Goal: Transaction & Acquisition: Purchase product/service

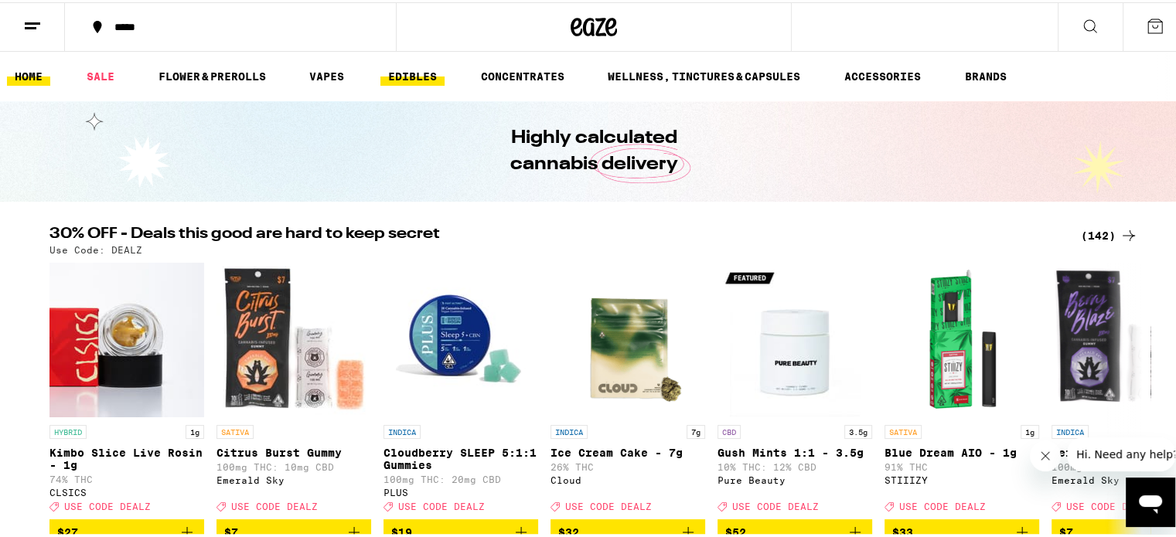
click at [424, 73] on link "EDIBLES" at bounding box center [412, 74] width 64 height 19
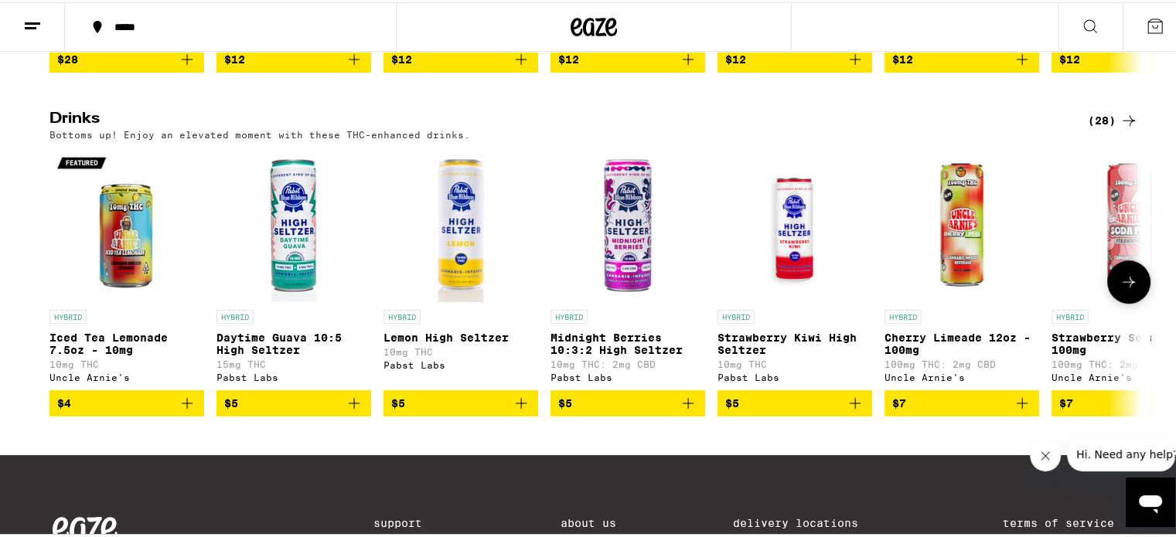
scroll to position [825, 0]
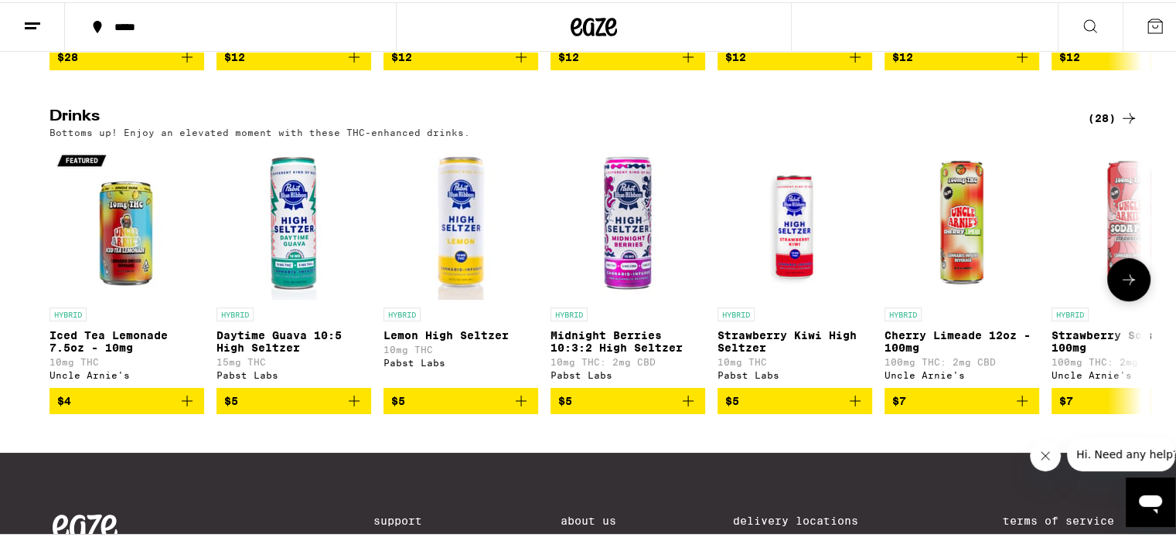
click at [1129, 299] on button at bounding box center [1128, 277] width 43 height 43
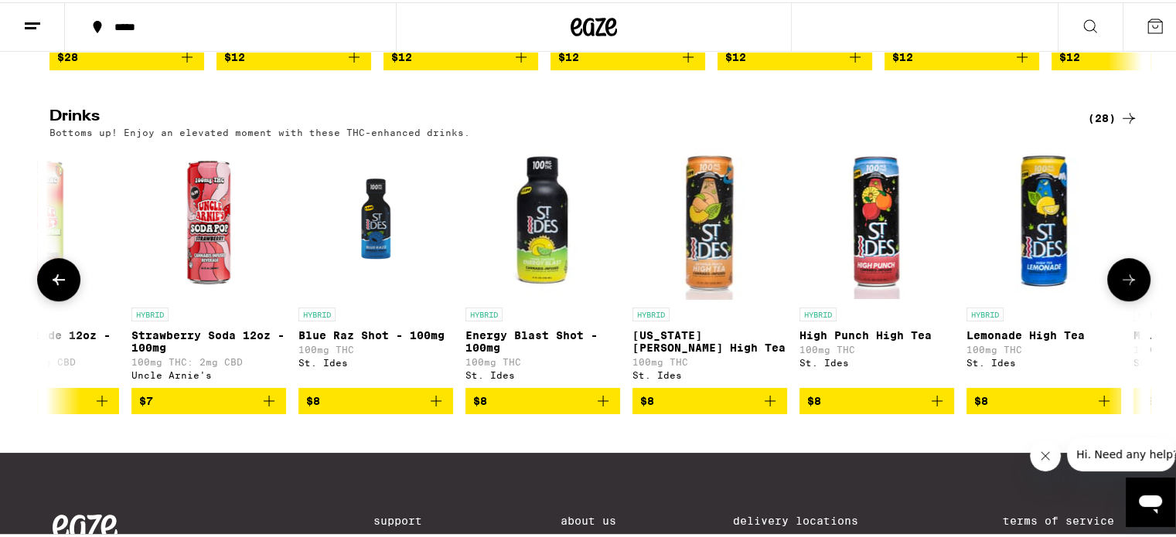
click at [1129, 299] on button at bounding box center [1128, 277] width 43 height 43
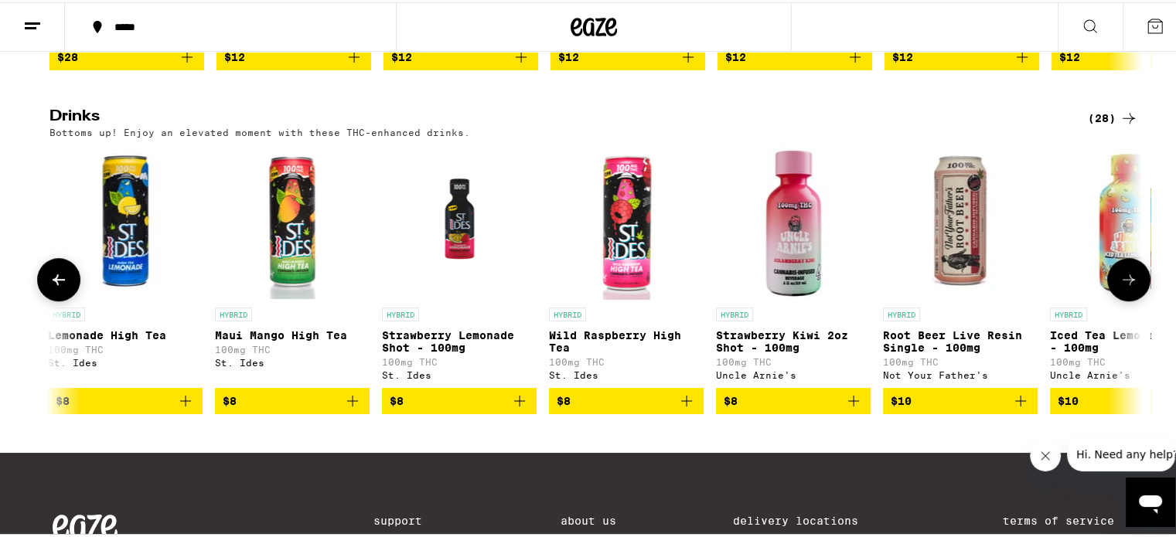
scroll to position [0, 1840]
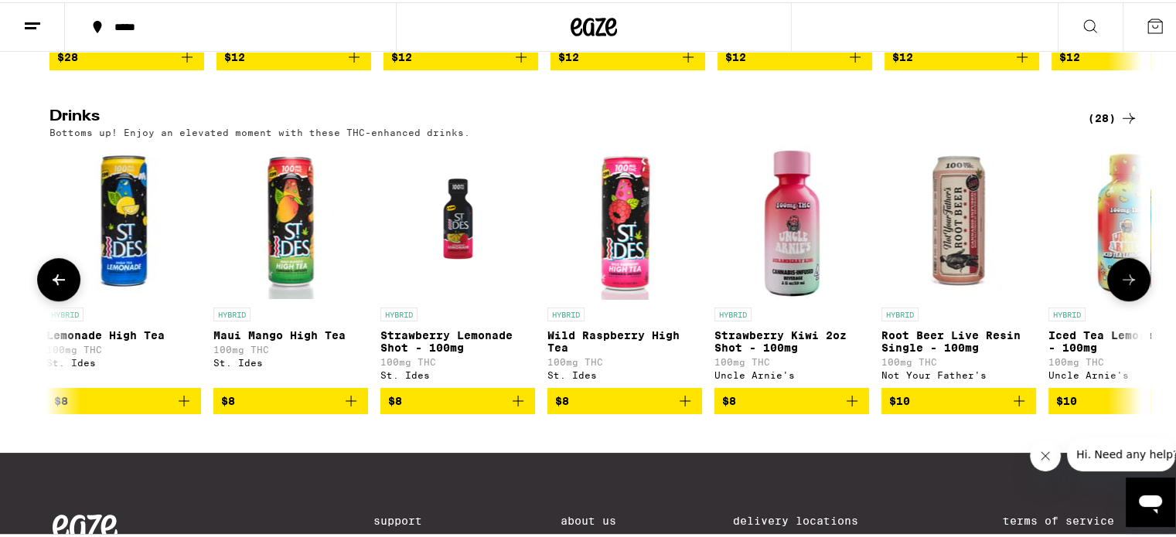
click at [1129, 299] on button at bounding box center [1128, 277] width 43 height 43
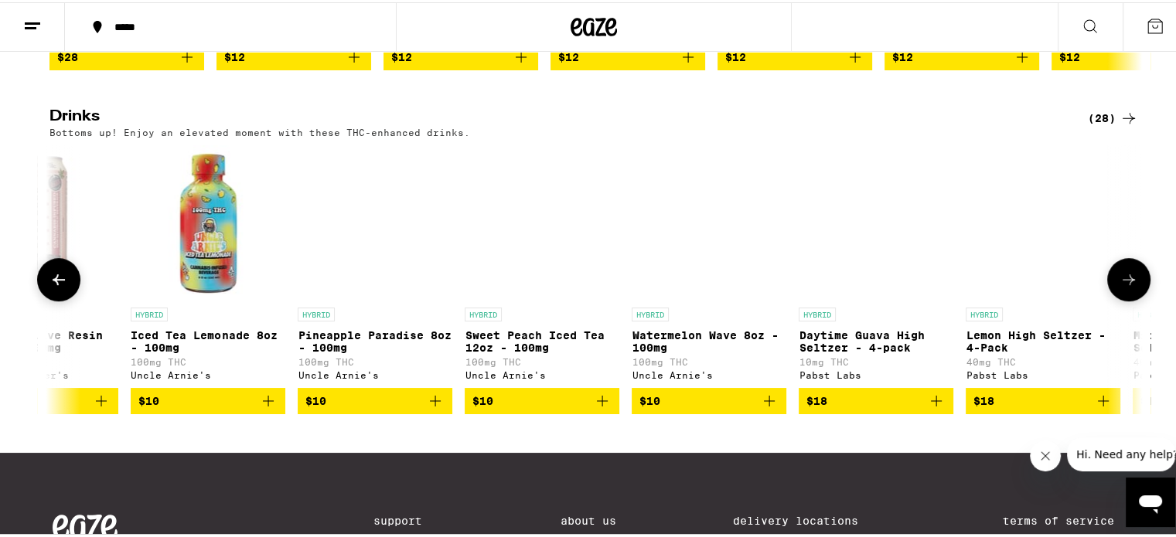
scroll to position [0, 2760]
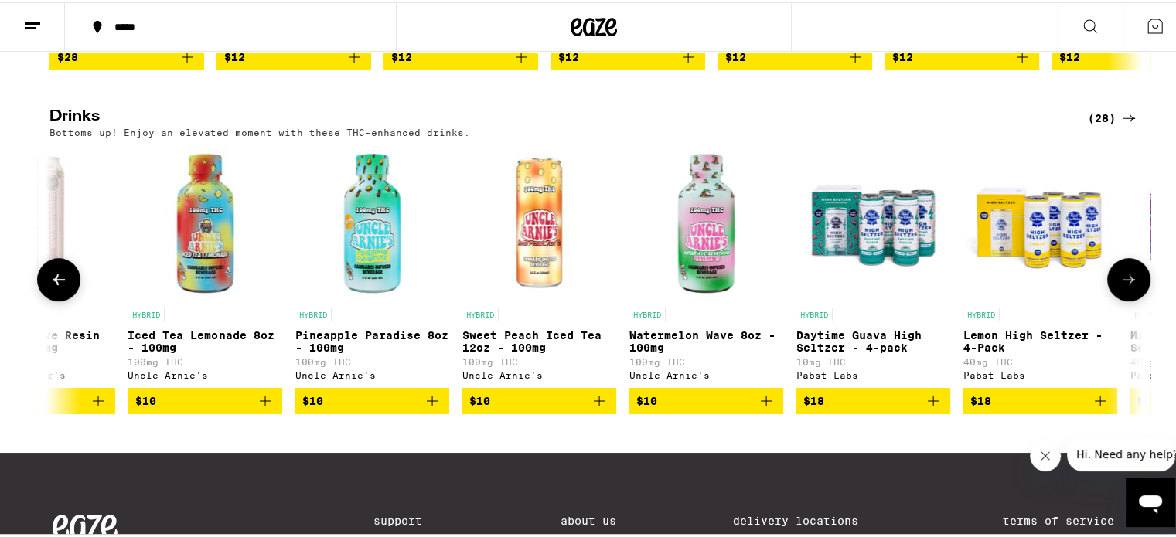
click at [1129, 299] on button at bounding box center [1128, 277] width 43 height 43
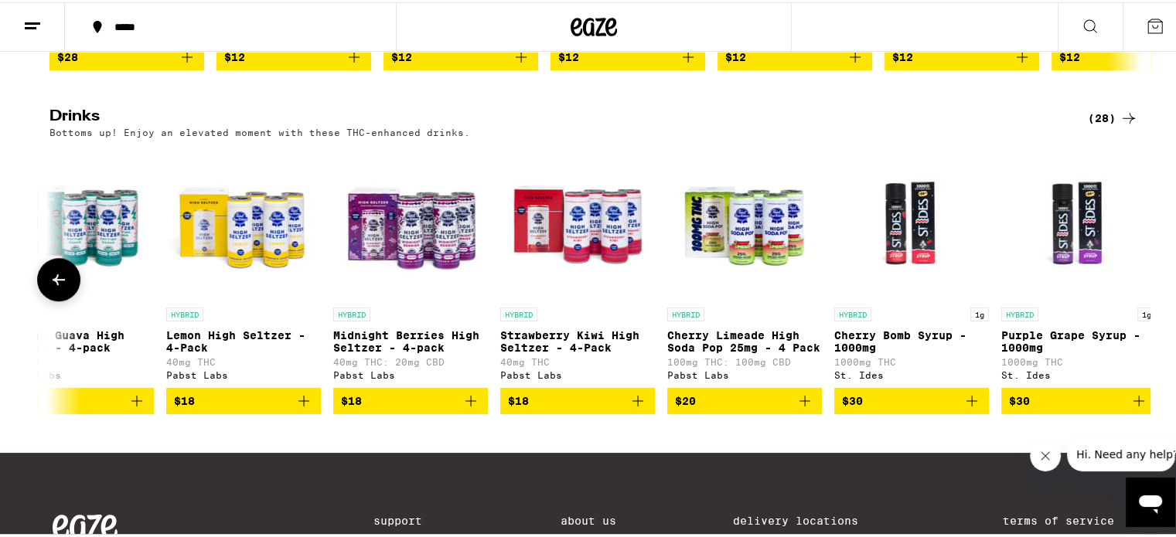
scroll to position [0, 3586]
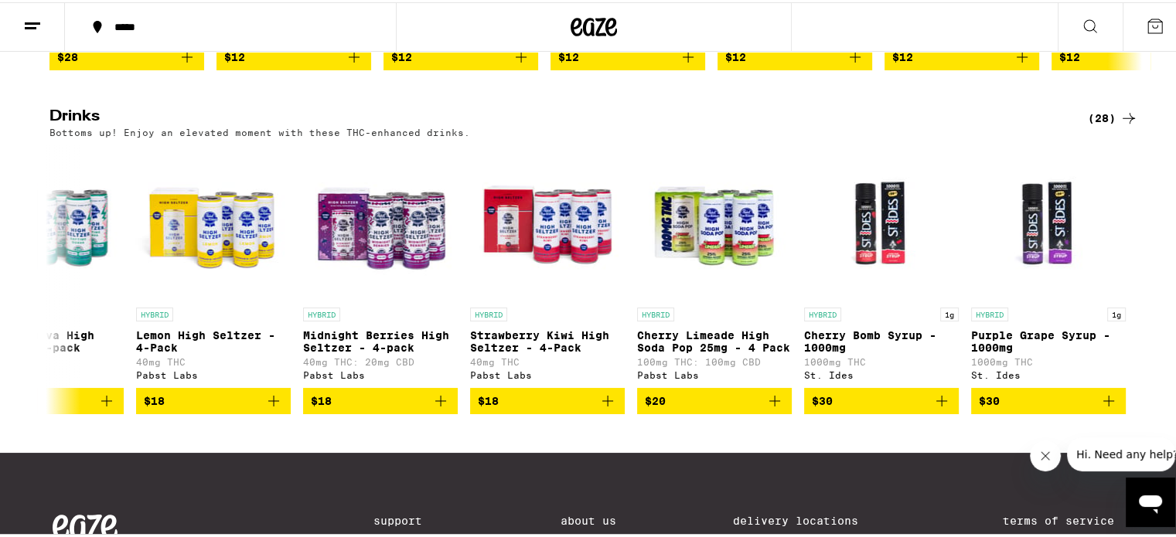
click at [1104, 125] on div "(28)" at bounding box center [1113, 116] width 50 height 19
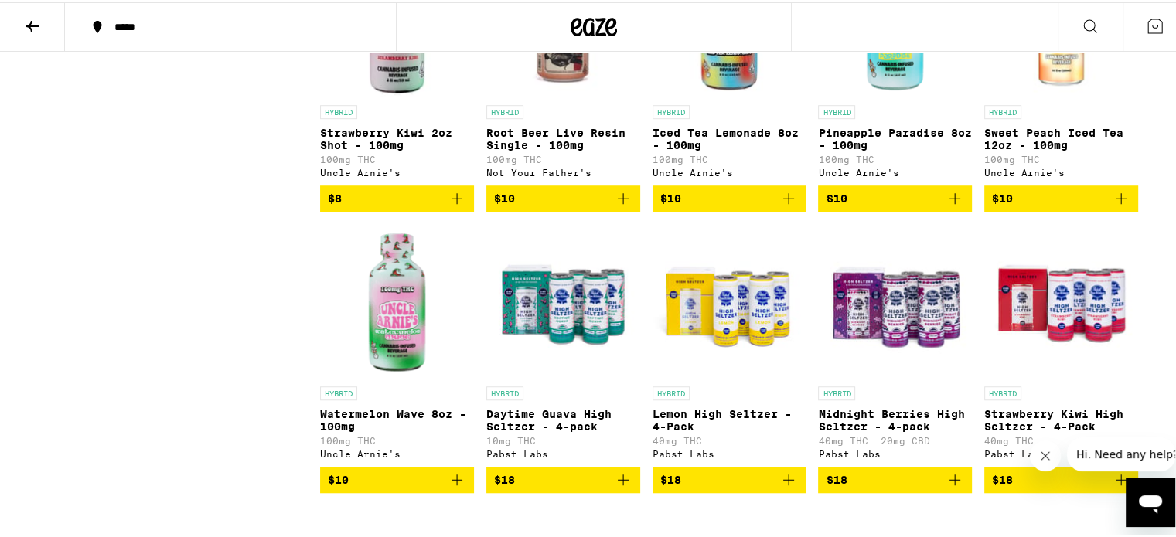
scroll to position [971, 0]
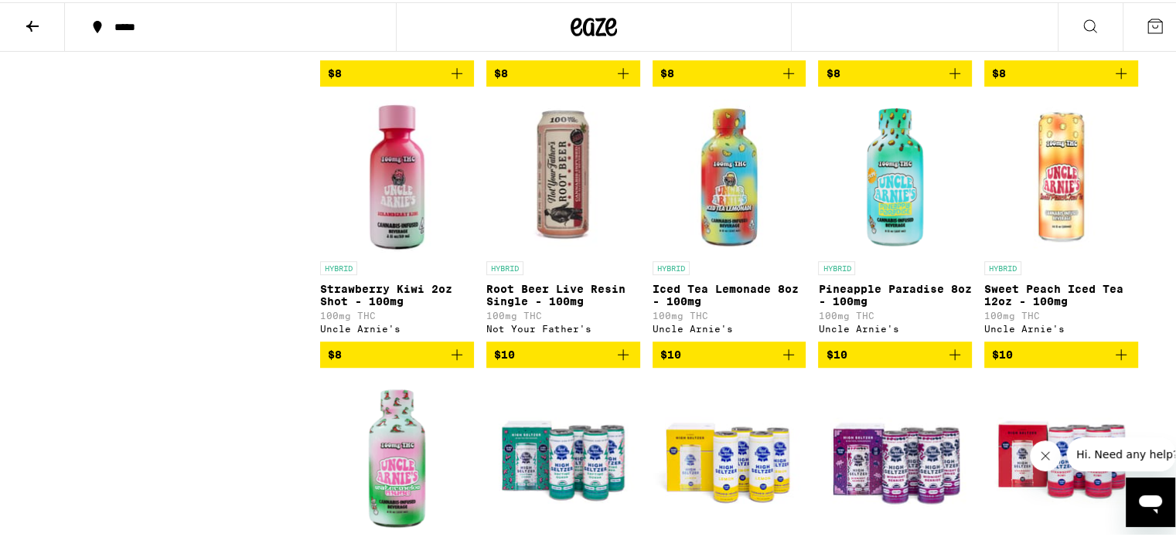
click at [618, 362] on icon "Add to bag" at bounding box center [623, 352] width 19 height 19
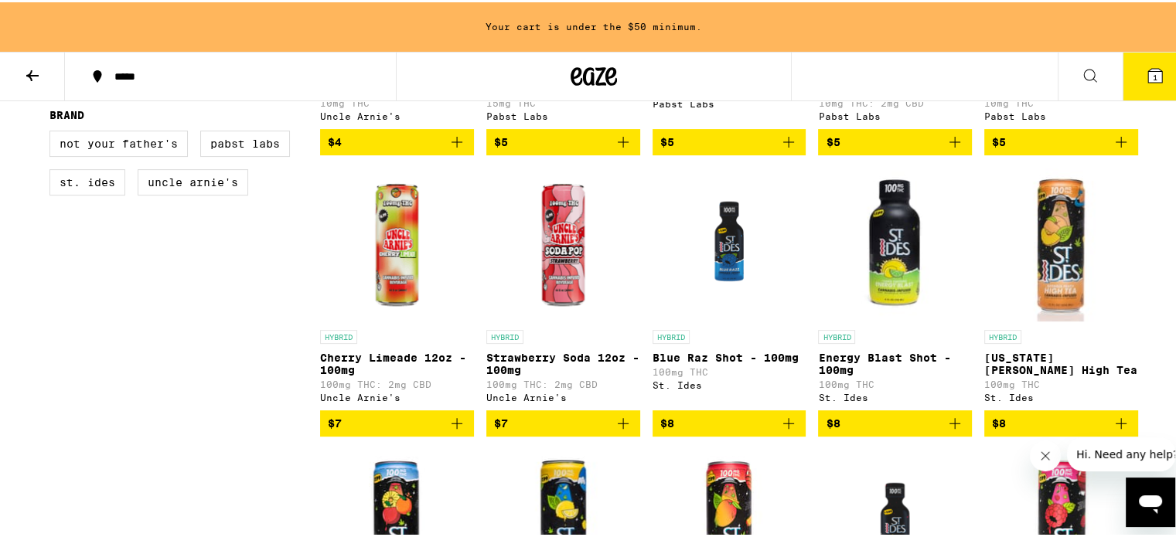
scroll to position [0, 0]
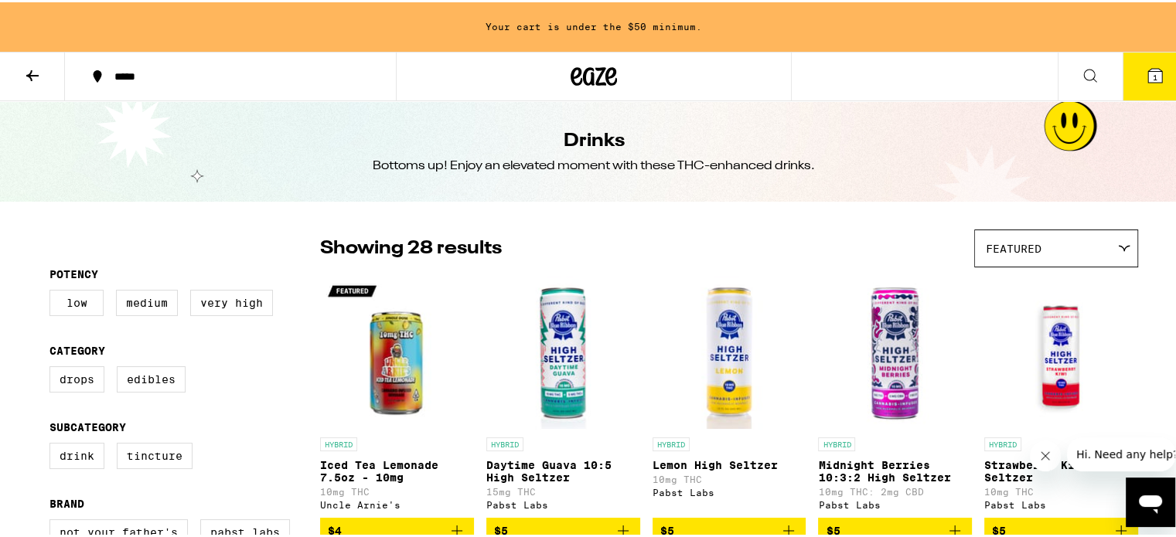
click at [34, 73] on icon at bounding box center [32, 73] width 12 height 11
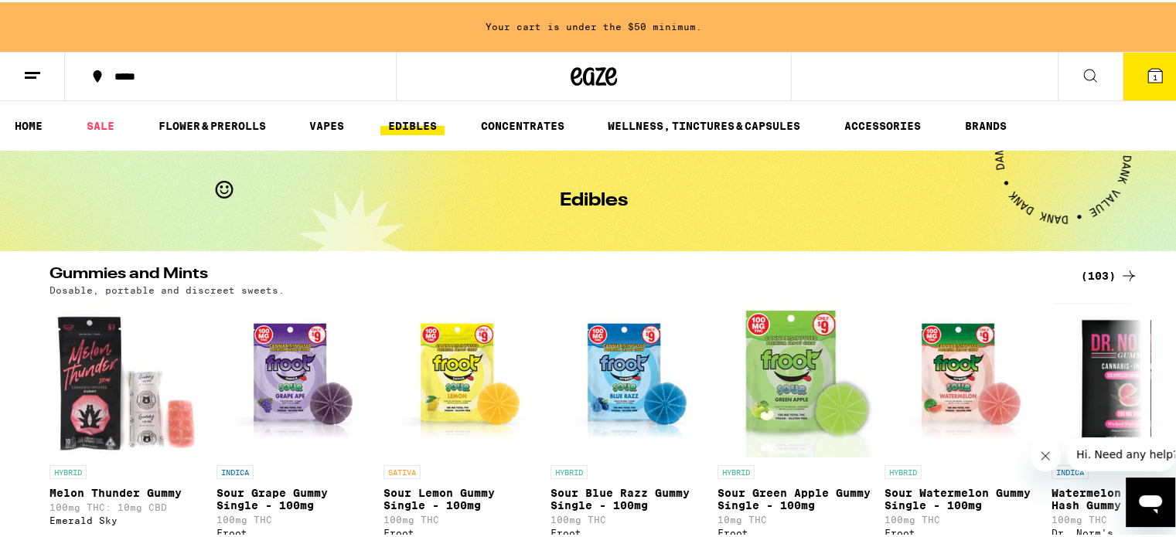
click at [1110, 277] on div "(103)" at bounding box center [1109, 273] width 57 height 19
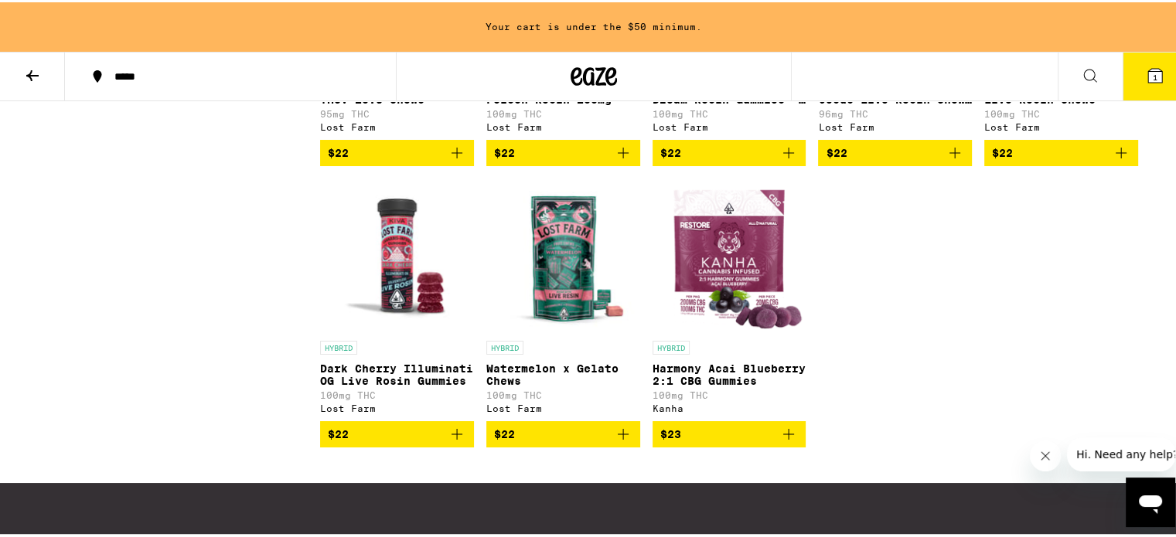
scroll to position [5687, 0]
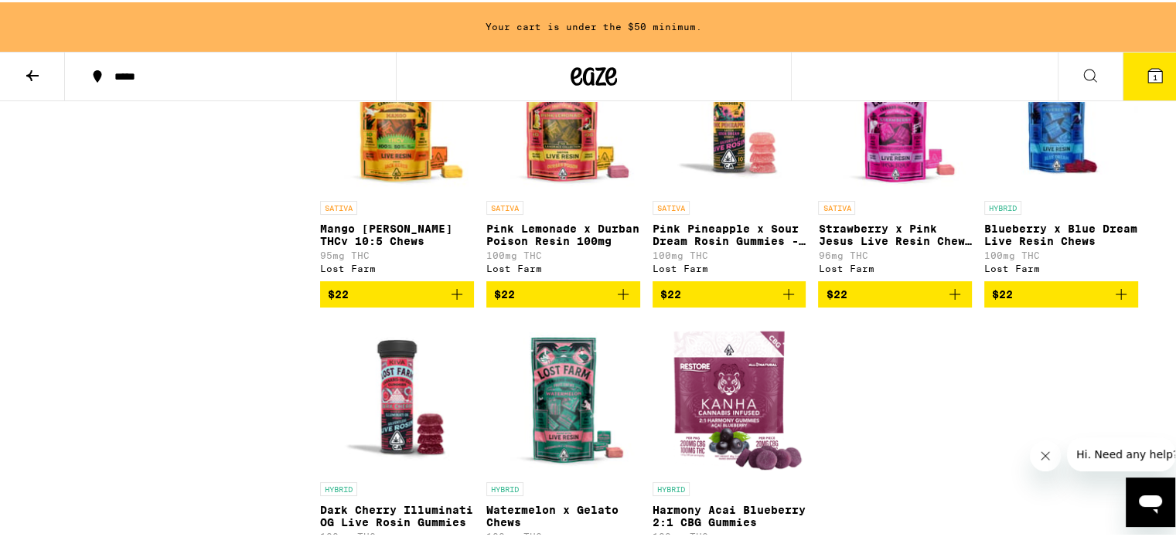
click at [406, 191] on img "Open page for Mango Jack Herer THCv 10:5 Chews from Lost Farm" at bounding box center [397, 113] width 154 height 155
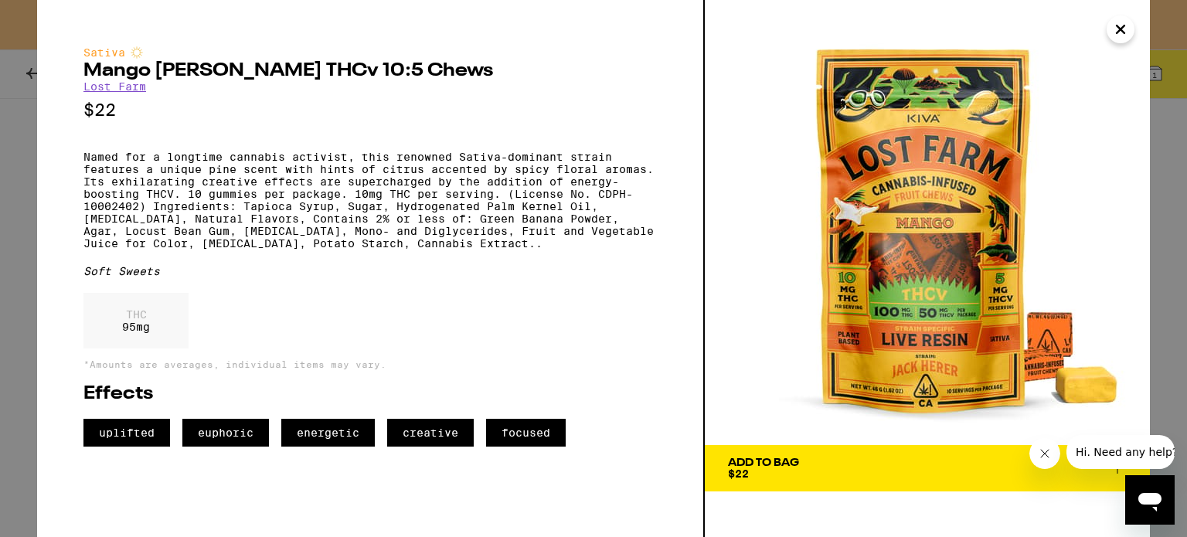
click at [844, 51] on img at bounding box center [927, 222] width 445 height 445
click at [1129, 30] on icon "Close" at bounding box center [1120, 29] width 19 height 23
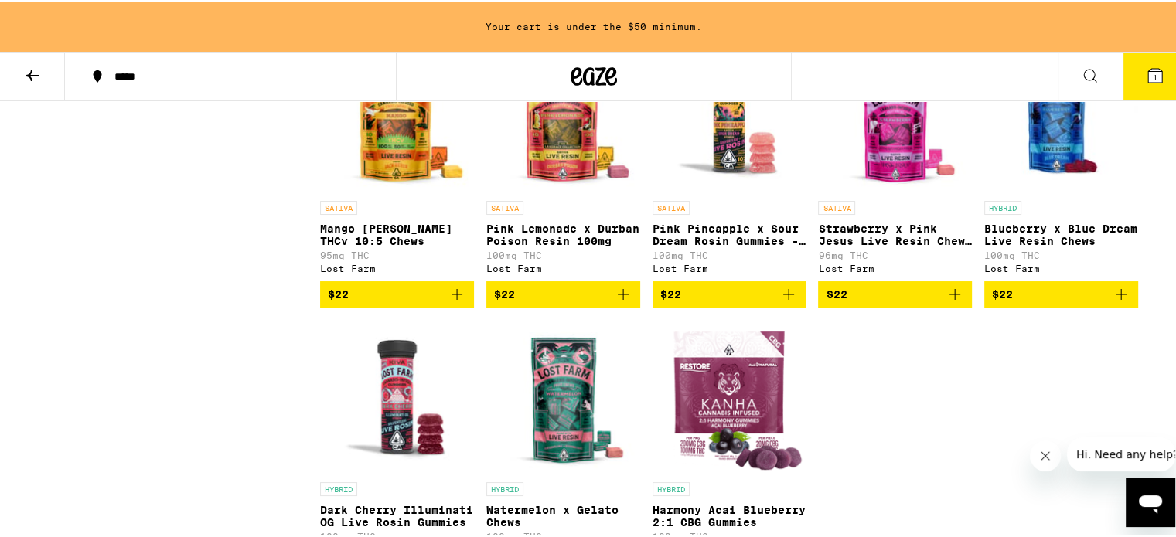
click at [448, 301] on icon "Add to bag" at bounding box center [457, 292] width 19 height 19
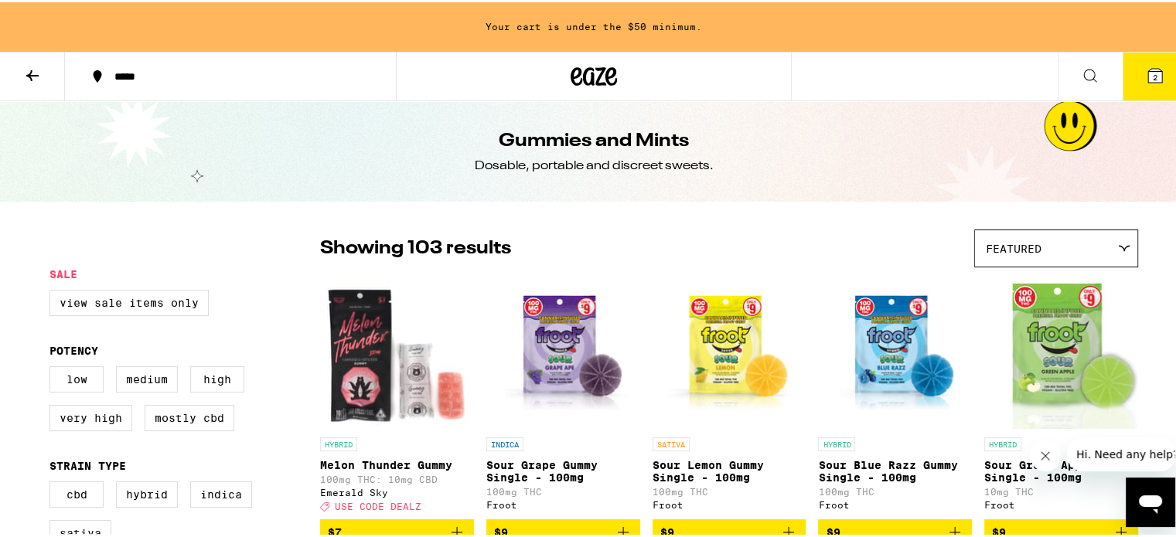
click at [37, 73] on icon at bounding box center [32, 73] width 12 height 11
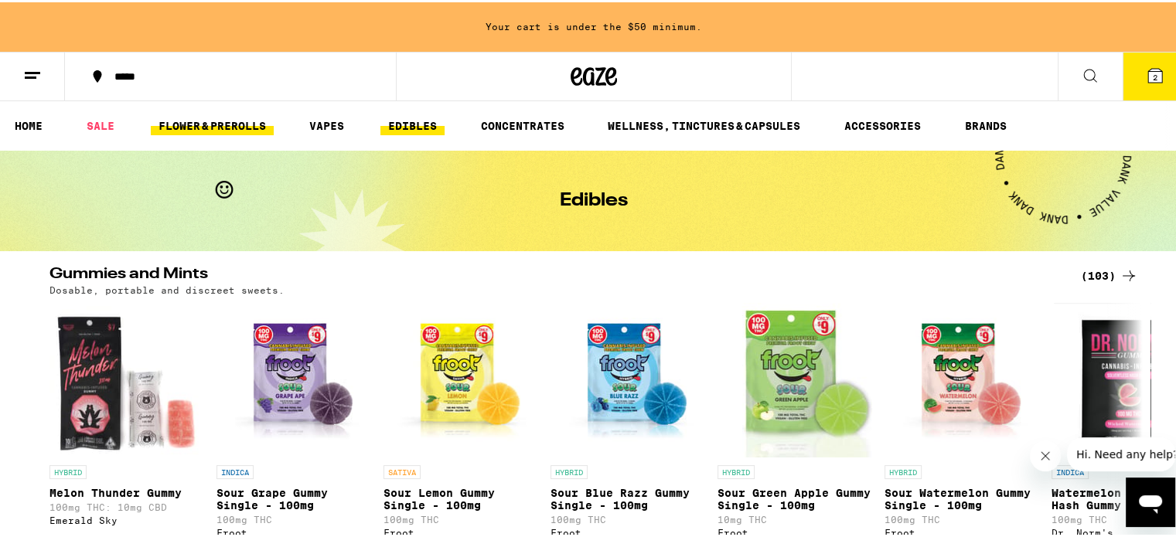
click at [209, 126] on link "FLOWER & PREROLLS" at bounding box center [212, 123] width 123 height 19
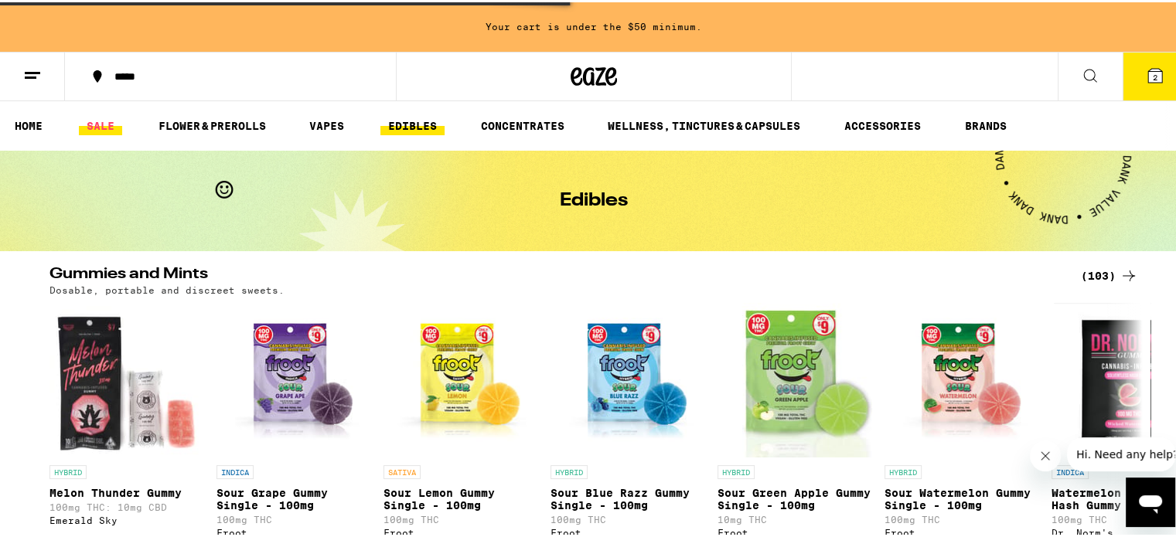
click at [101, 121] on link "SALE" at bounding box center [100, 123] width 43 height 19
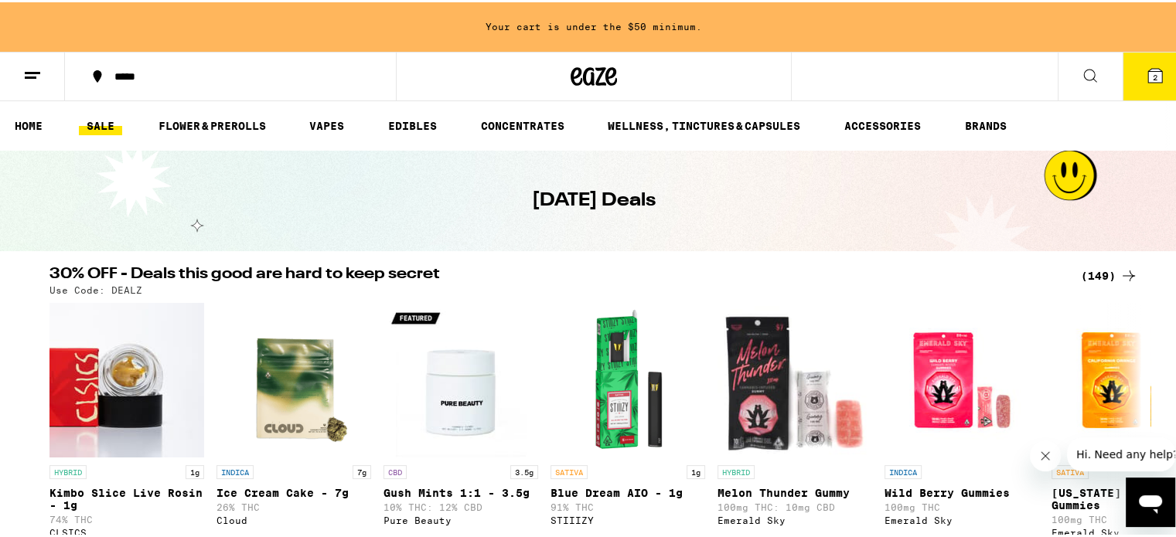
click at [1107, 272] on div "(149)" at bounding box center [1109, 273] width 57 height 19
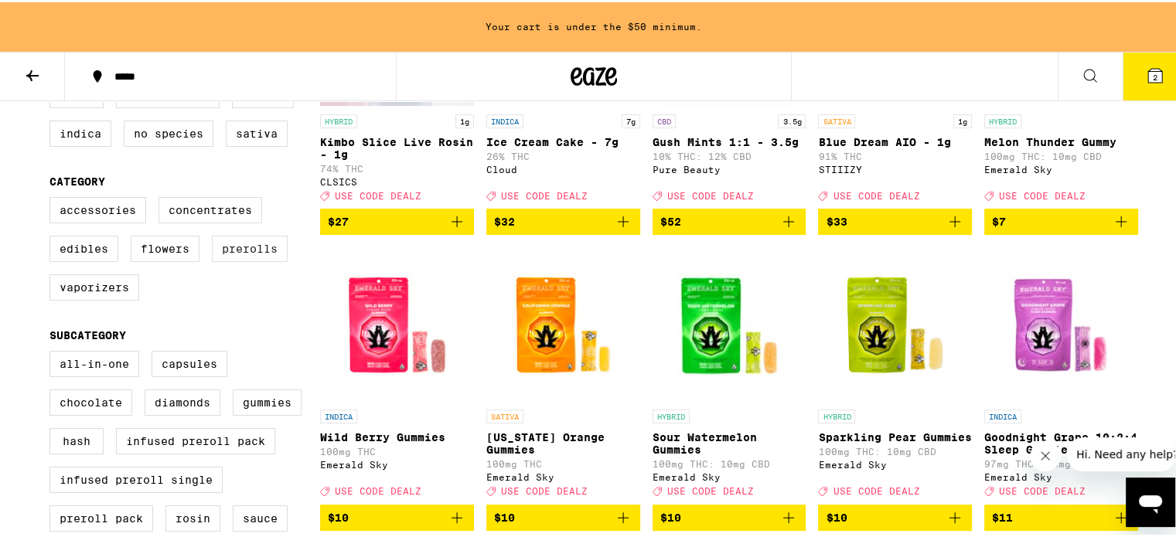
scroll to position [325, 0]
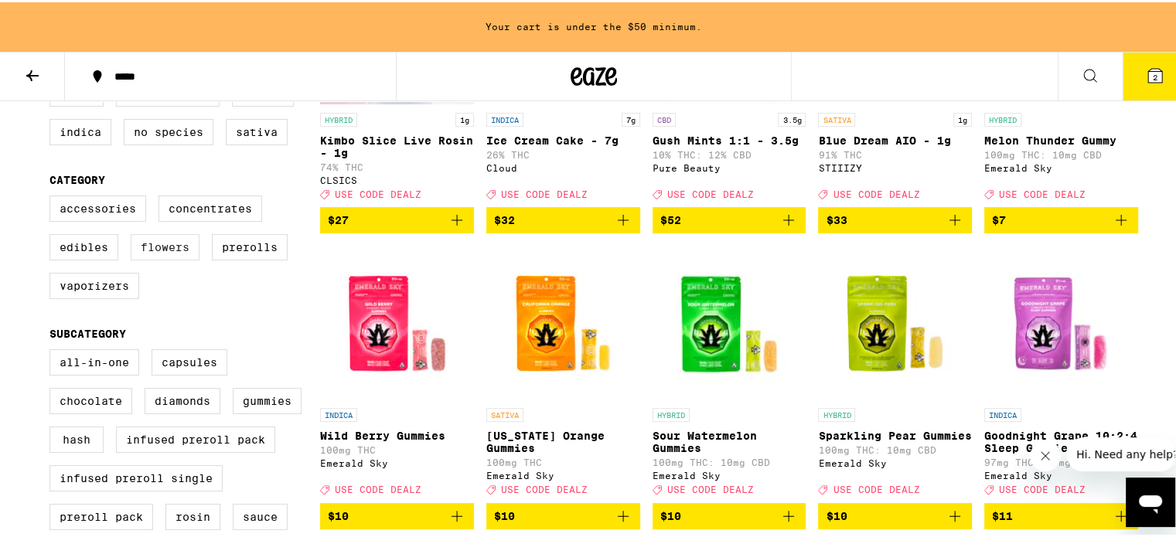
click at [150, 258] on label "Flowers" at bounding box center [165, 245] width 69 height 26
click at [53, 196] on input "Flowers" at bounding box center [53, 196] width 1 height 1
checkbox input "true"
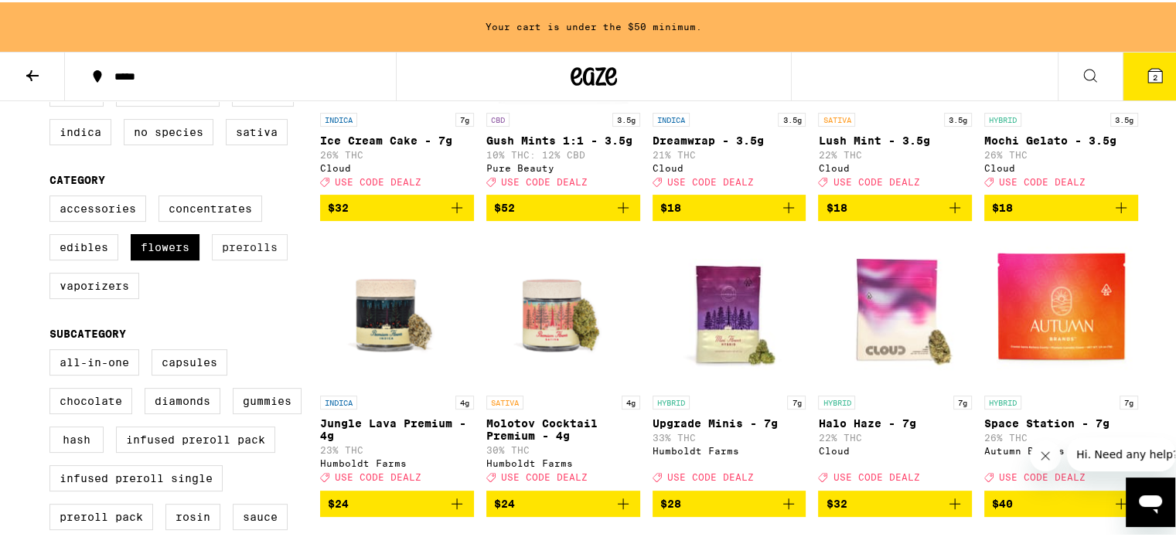
click at [257, 258] on label "Prerolls" at bounding box center [250, 245] width 76 height 26
click at [53, 196] on input "Prerolls" at bounding box center [53, 196] width 1 height 1
checkbox input "true"
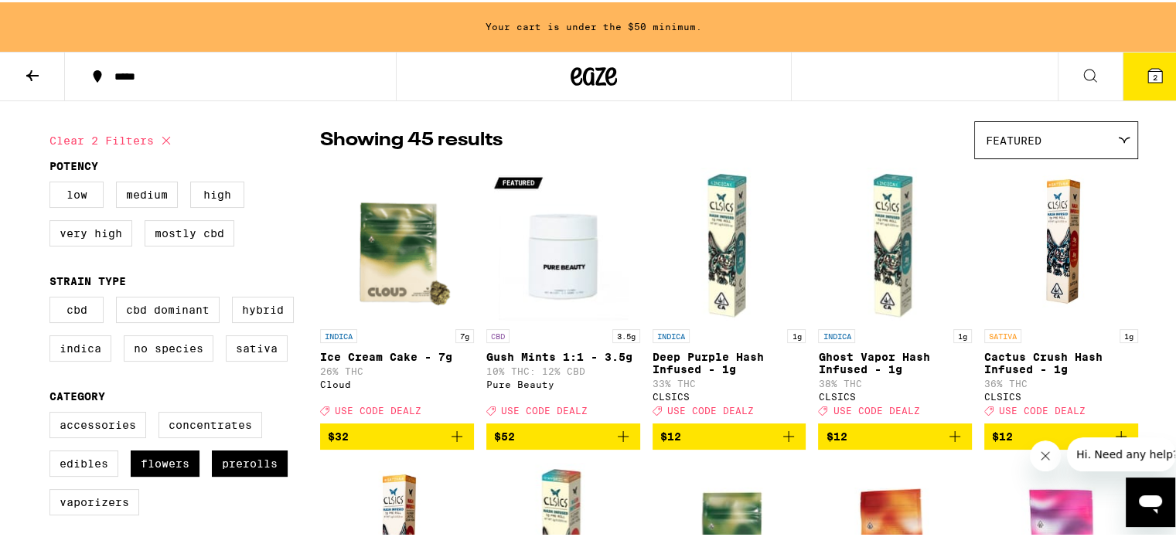
scroll to position [80, 0]
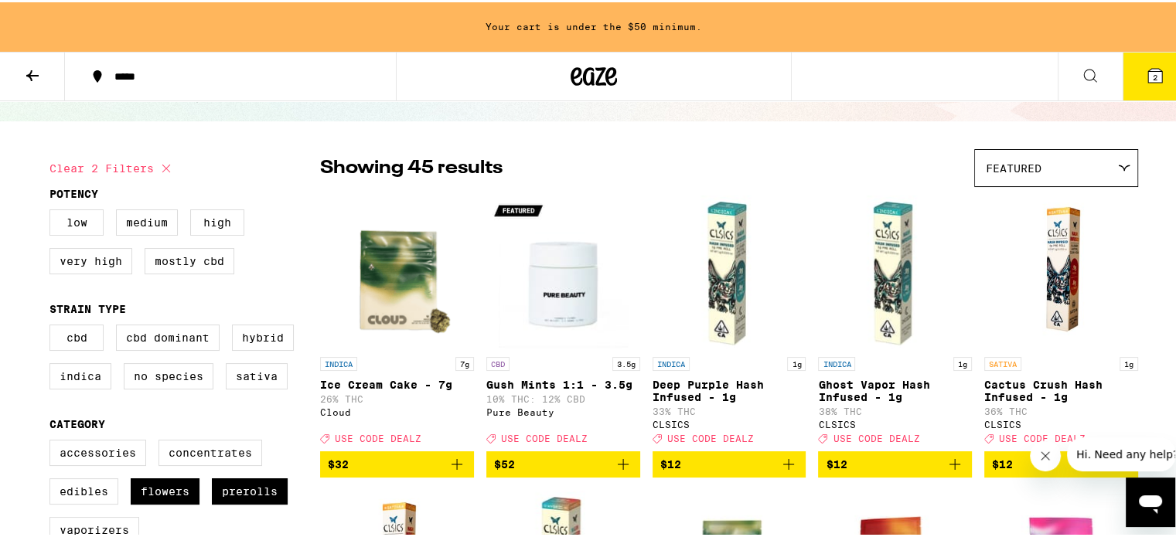
click at [1094, 154] on div "Featured" at bounding box center [1056, 166] width 162 height 36
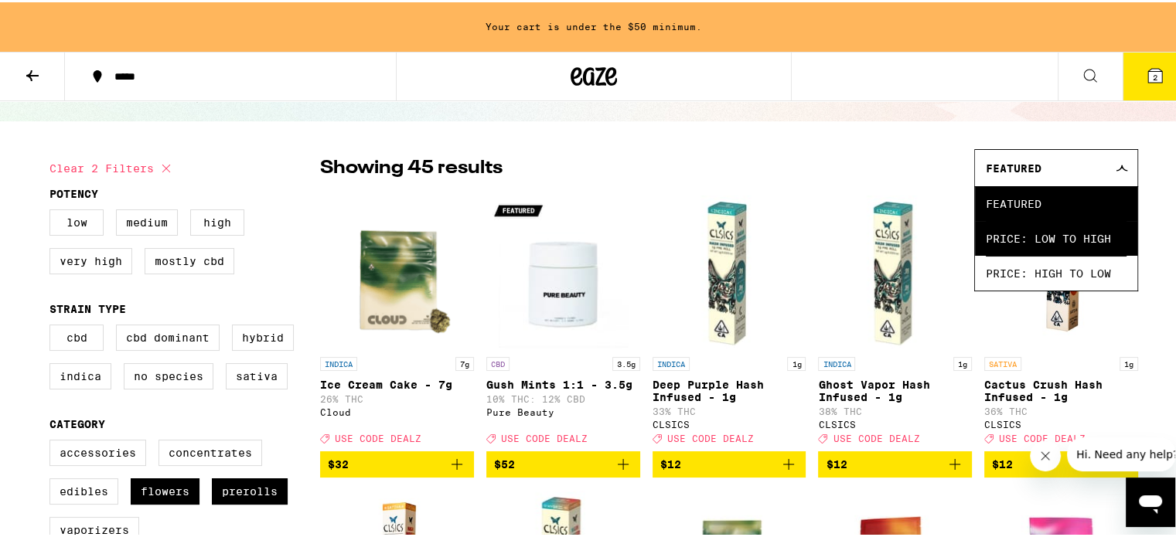
click at [1059, 230] on span "Price: Low to High" at bounding box center [1055, 236] width 141 height 35
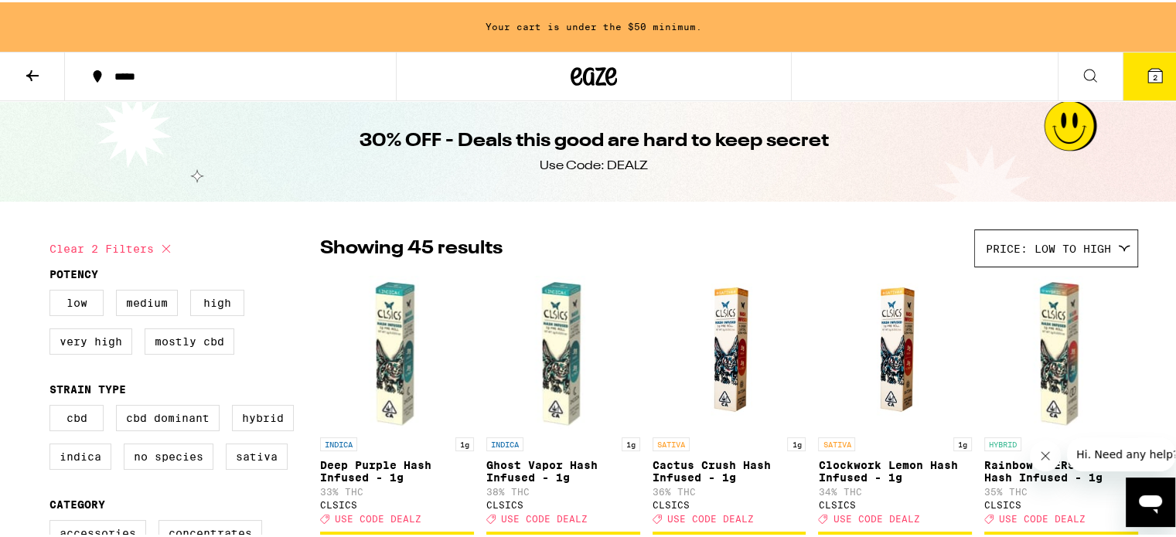
click at [21, 85] on button at bounding box center [32, 74] width 65 height 49
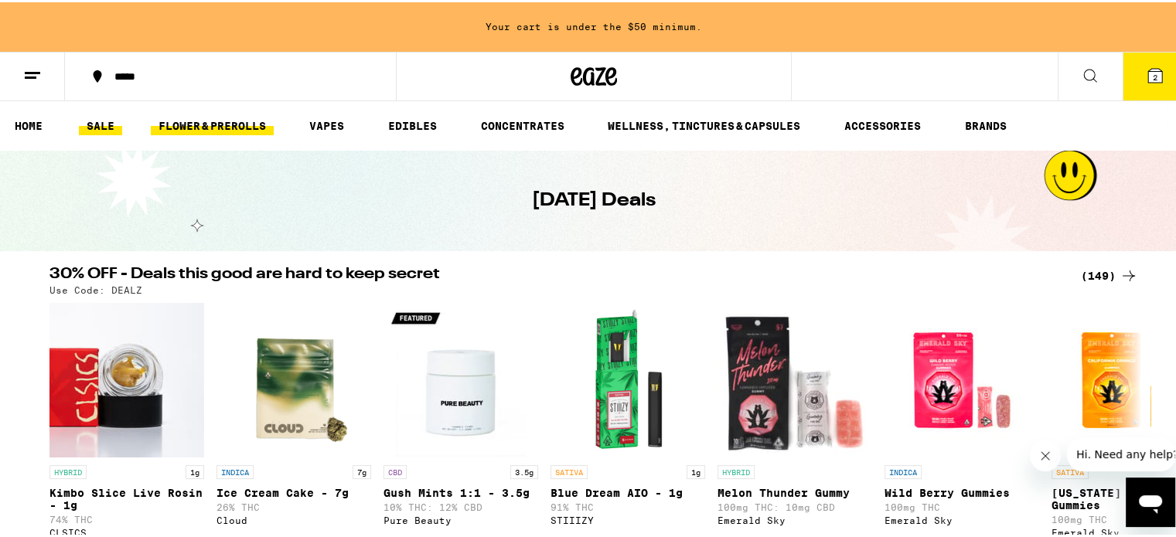
click at [244, 132] on link "FLOWER & PREROLLS" at bounding box center [212, 123] width 123 height 19
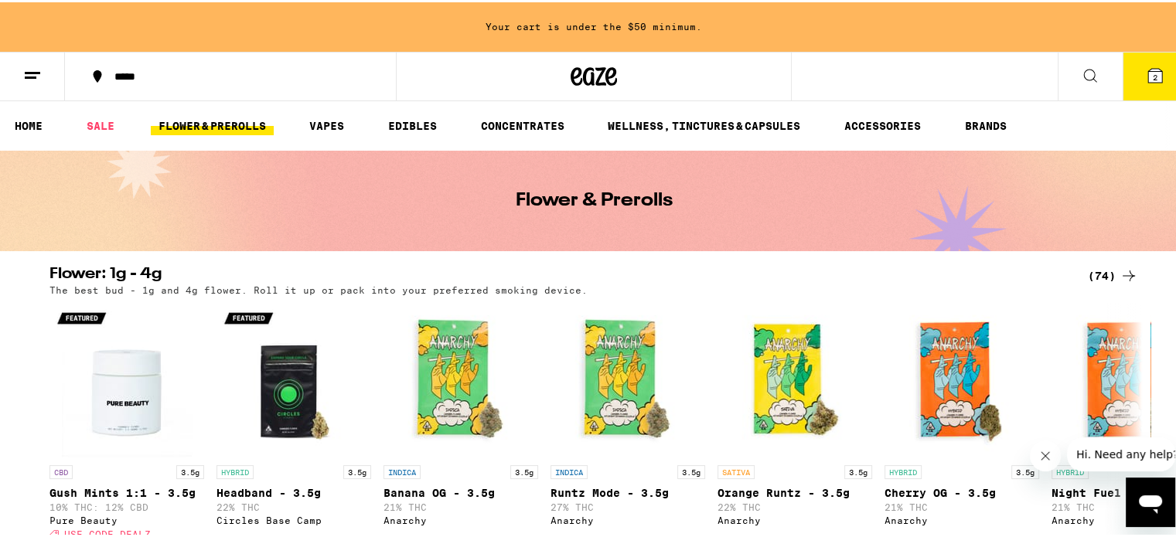
click at [1119, 280] on icon at bounding box center [1128, 273] width 19 height 19
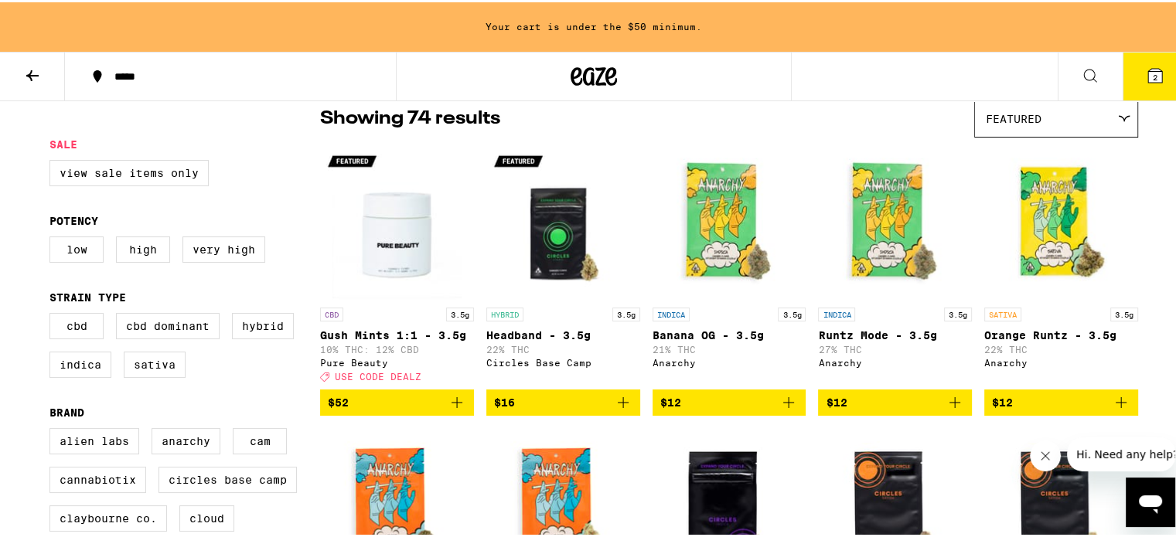
scroll to position [131, 0]
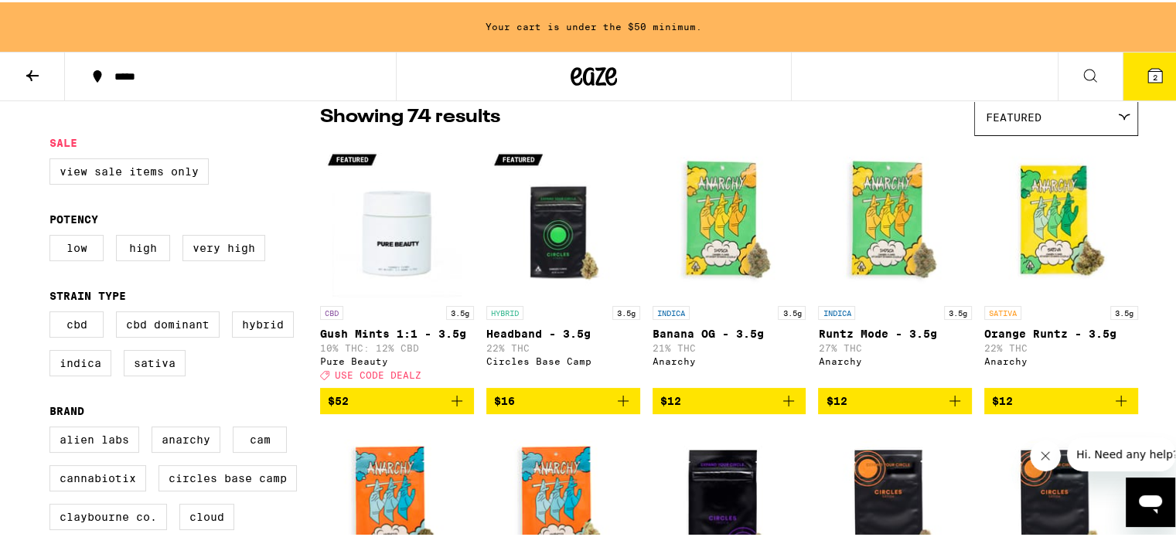
click at [1069, 106] on div "Featured" at bounding box center [1056, 115] width 162 height 36
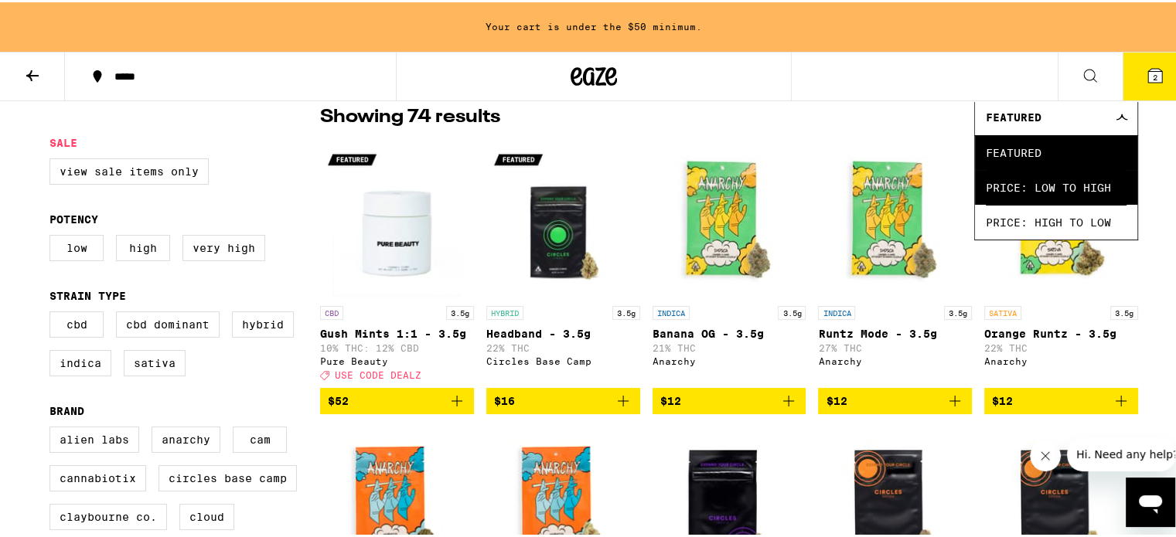
click at [1037, 179] on span "Price: Low to High" at bounding box center [1055, 185] width 141 height 35
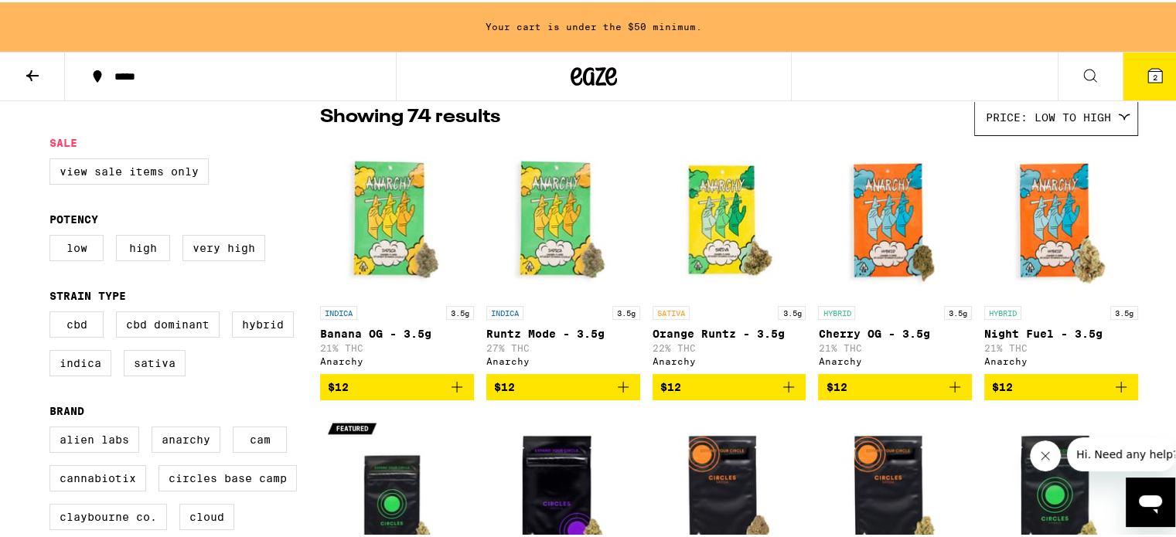
scroll to position [241, 0]
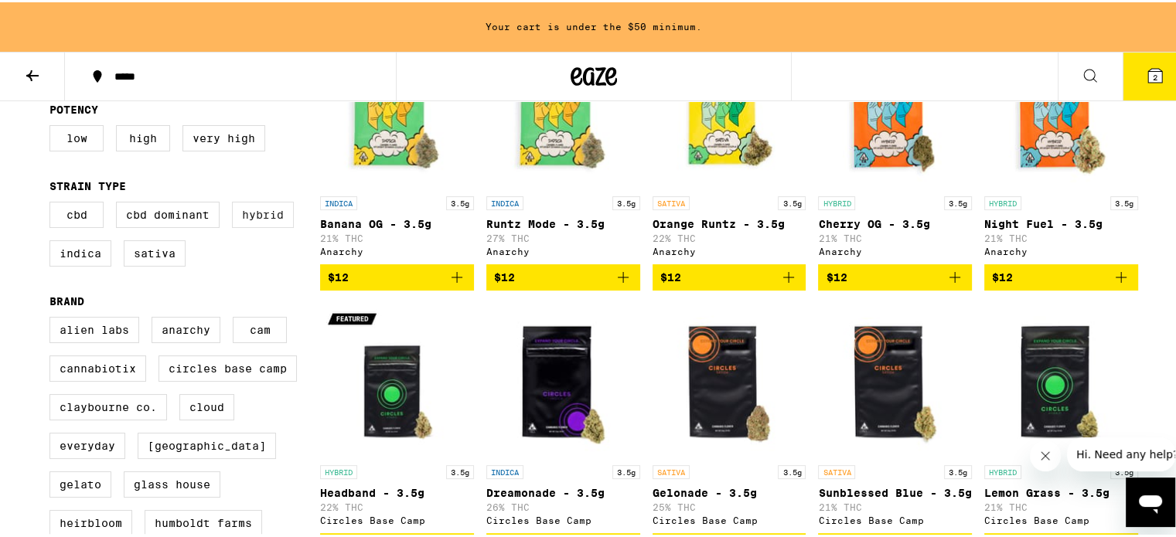
click at [260, 217] on label "Hybrid" at bounding box center [263, 212] width 62 height 26
click at [53, 203] on input "Hybrid" at bounding box center [53, 202] width 1 height 1
checkbox input "true"
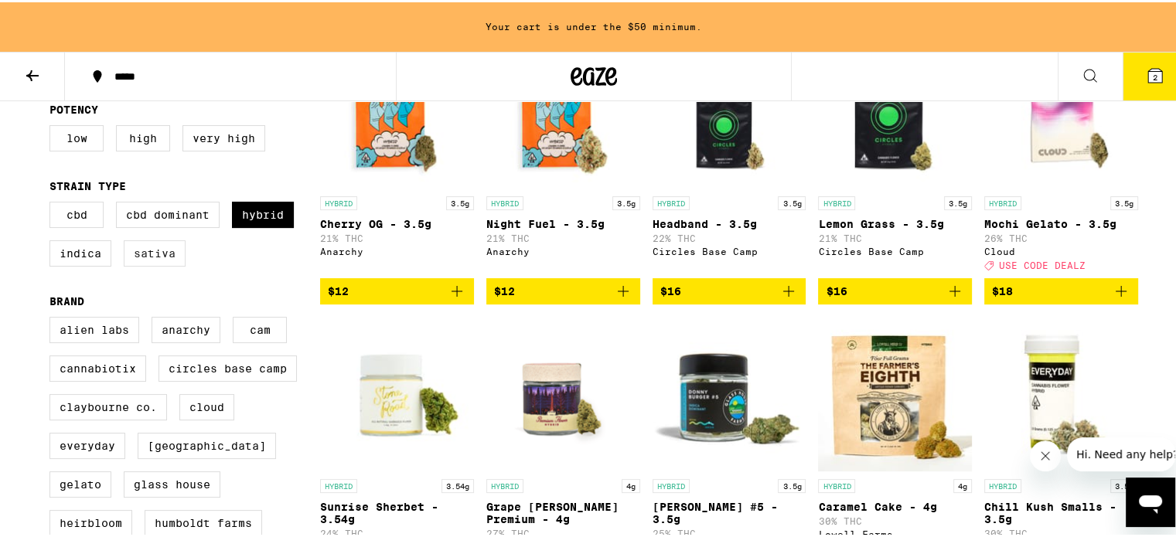
click at [151, 254] on label "Sativa" at bounding box center [155, 251] width 62 height 26
click at [53, 203] on input "Sativa" at bounding box center [53, 202] width 1 height 1
checkbox input "true"
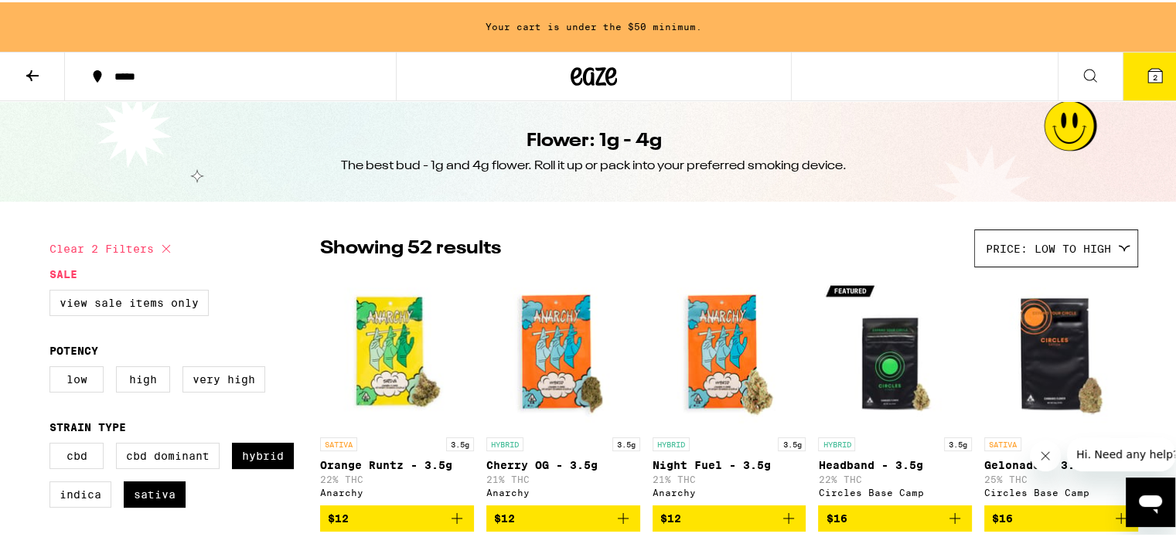
click at [43, 77] on button at bounding box center [32, 74] width 65 height 49
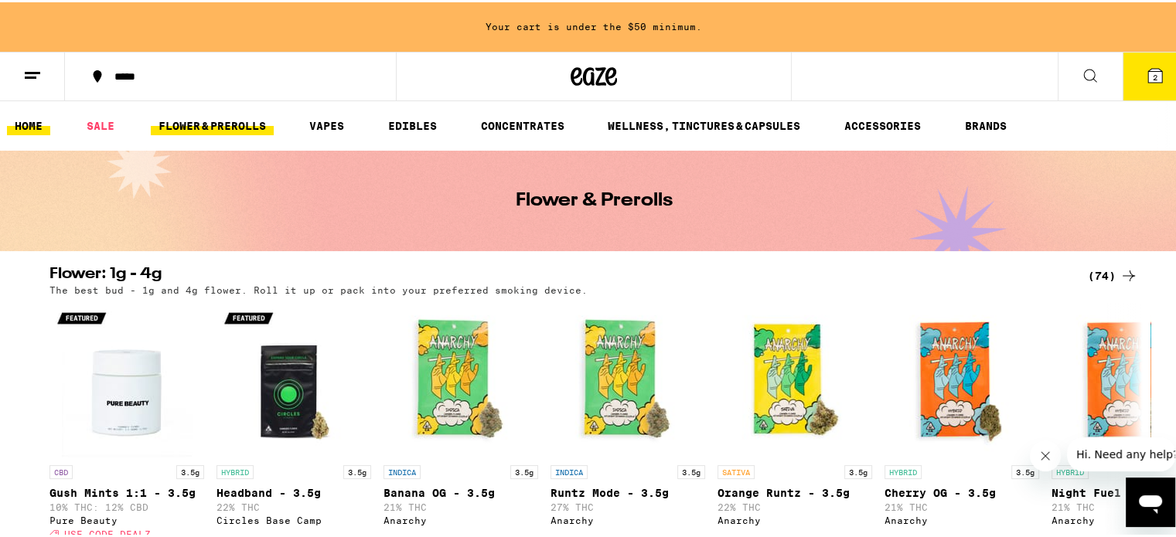
click at [29, 124] on link "HOME" at bounding box center [28, 123] width 43 height 19
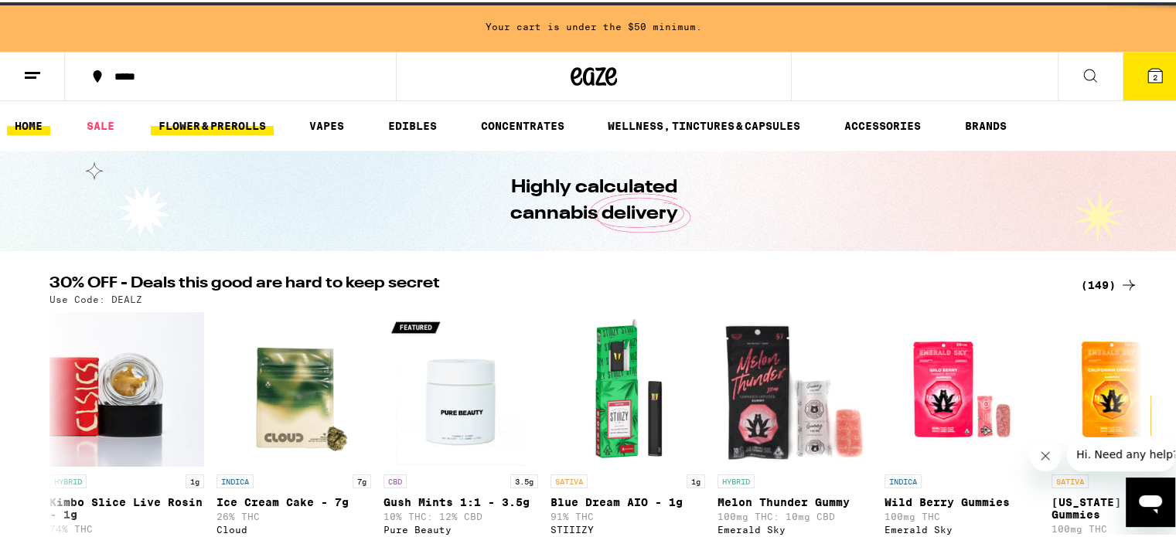
click at [229, 120] on link "FLOWER & PREROLLS" at bounding box center [212, 123] width 123 height 19
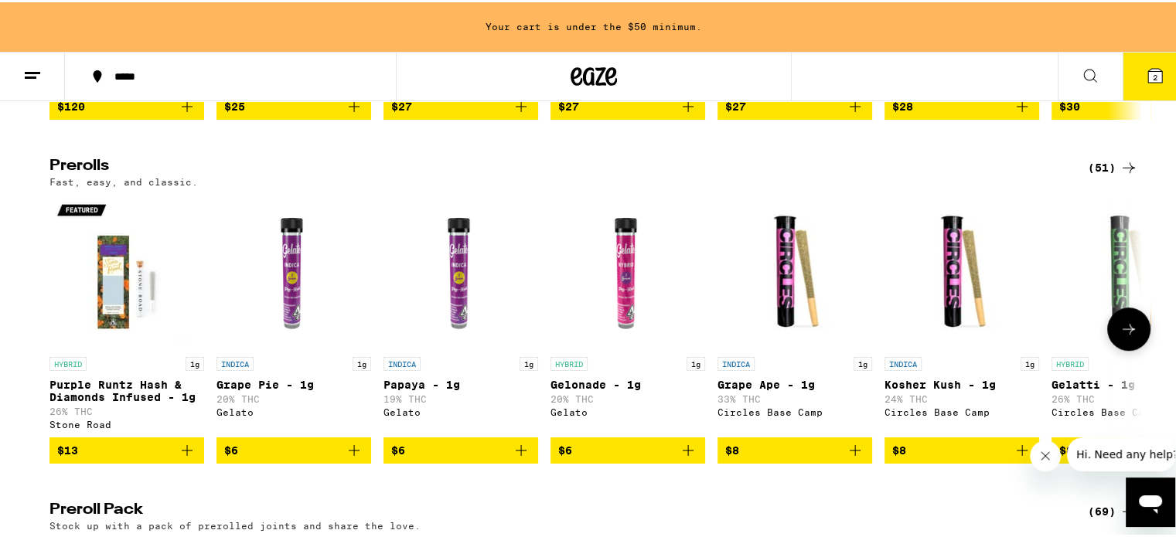
scroll to position [819, 0]
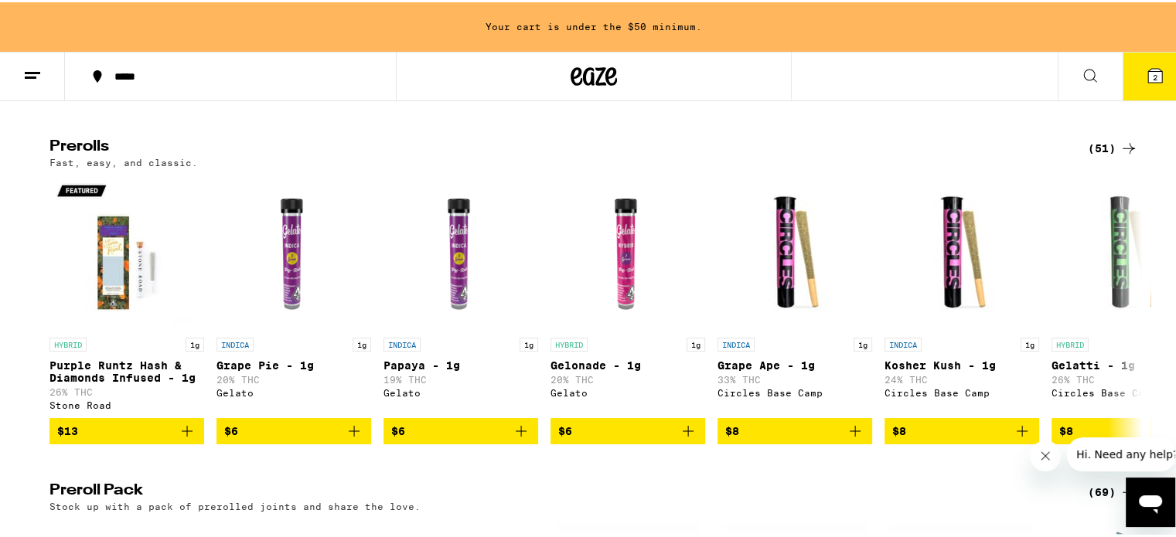
click at [1119, 155] on icon at bounding box center [1128, 146] width 19 height 19
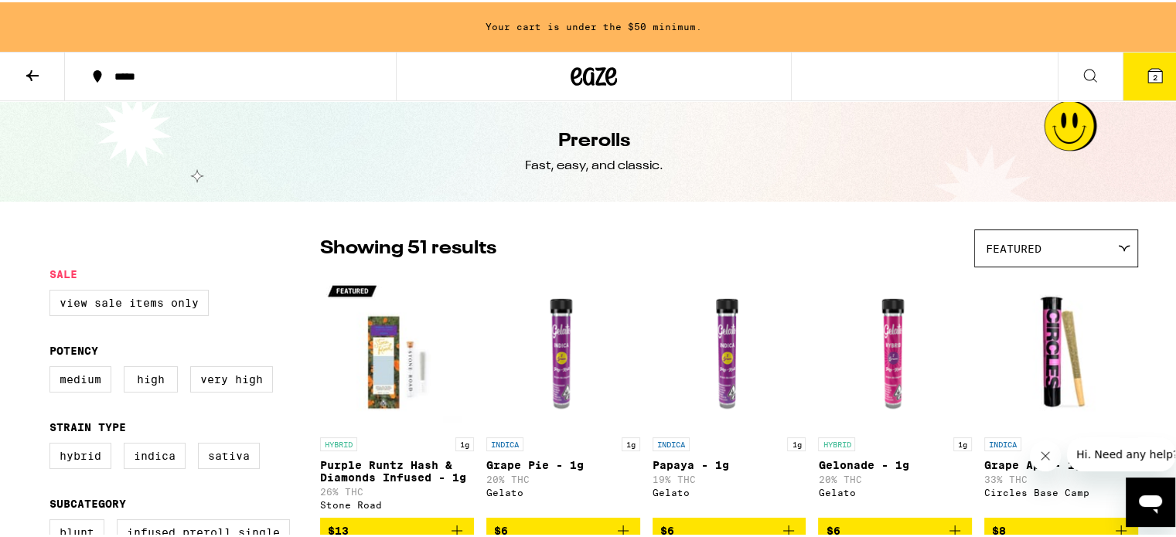
click at [1129, 89] on button "2" at bounding box center [1154, 74] width 65 height 48
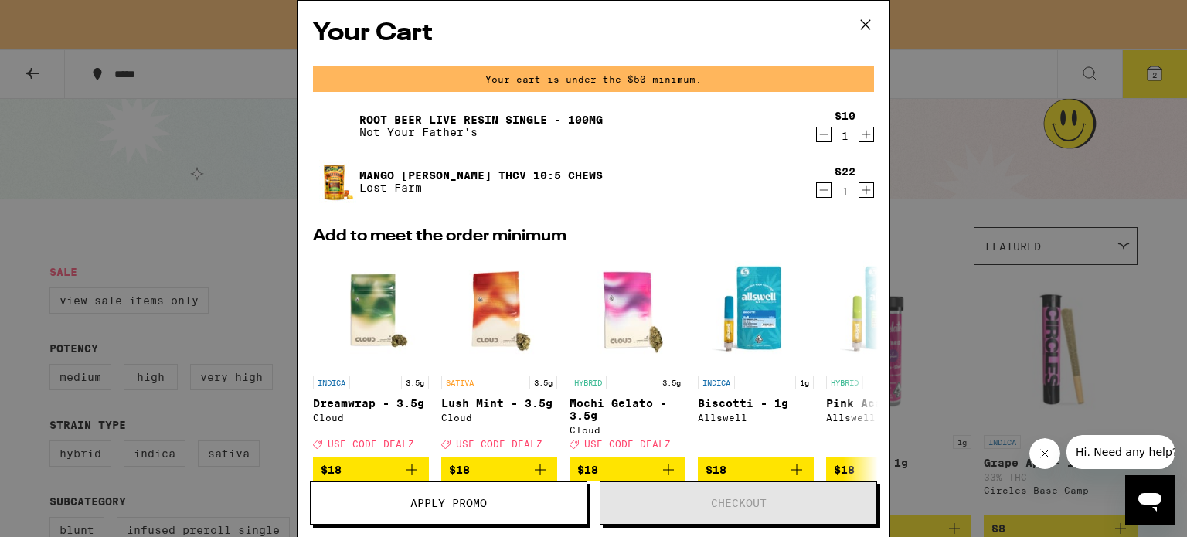
click at [866, 21] on icon at bounding box center [865, 24] width 23 height 23
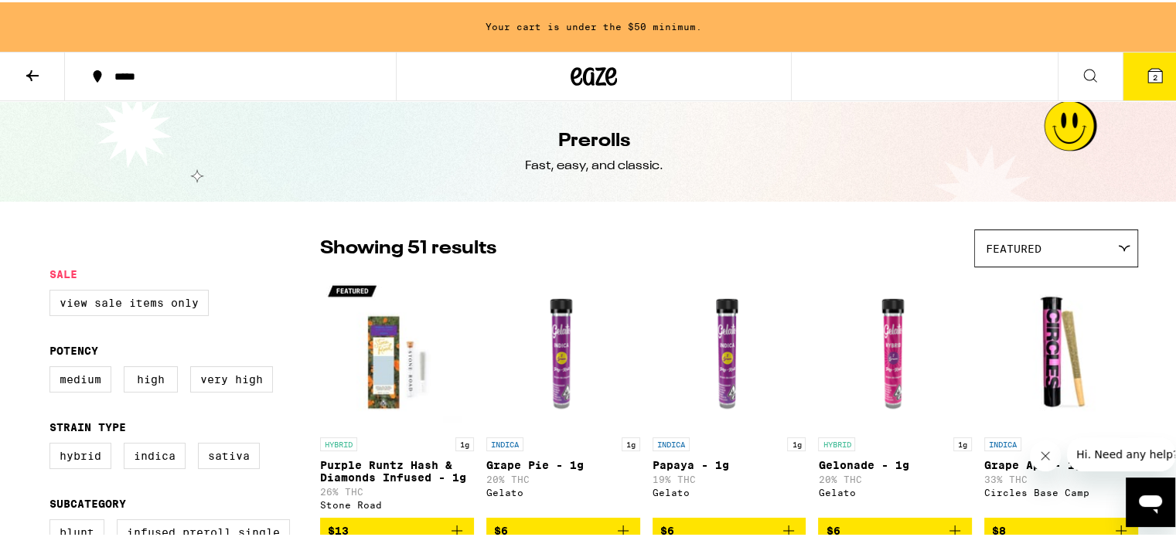
click at [46, 90] on button at bounding box center [32, 74] width 65 height 49
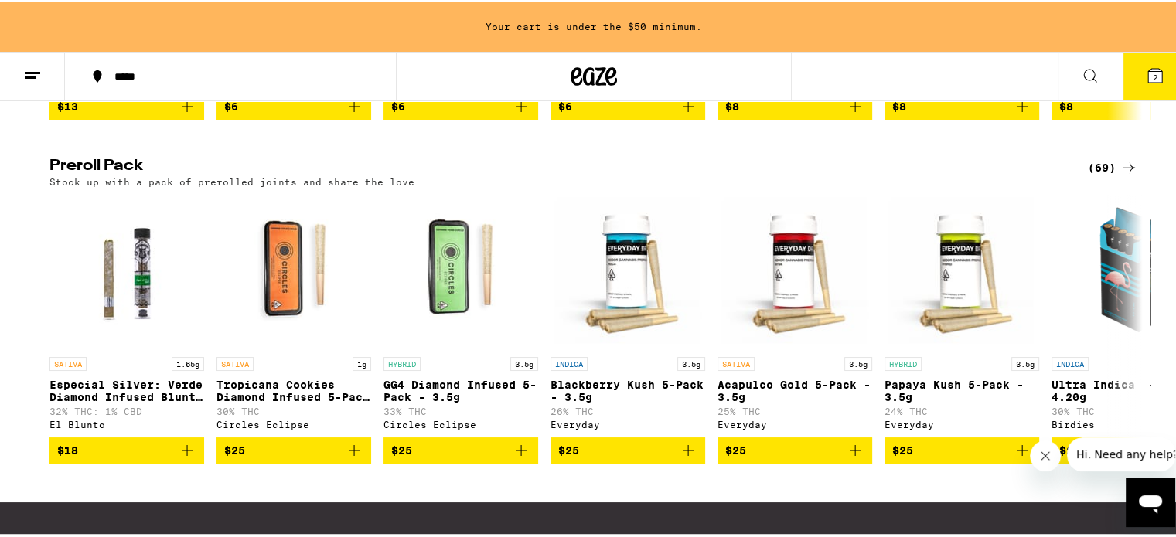
scroll to position [1153, 0]
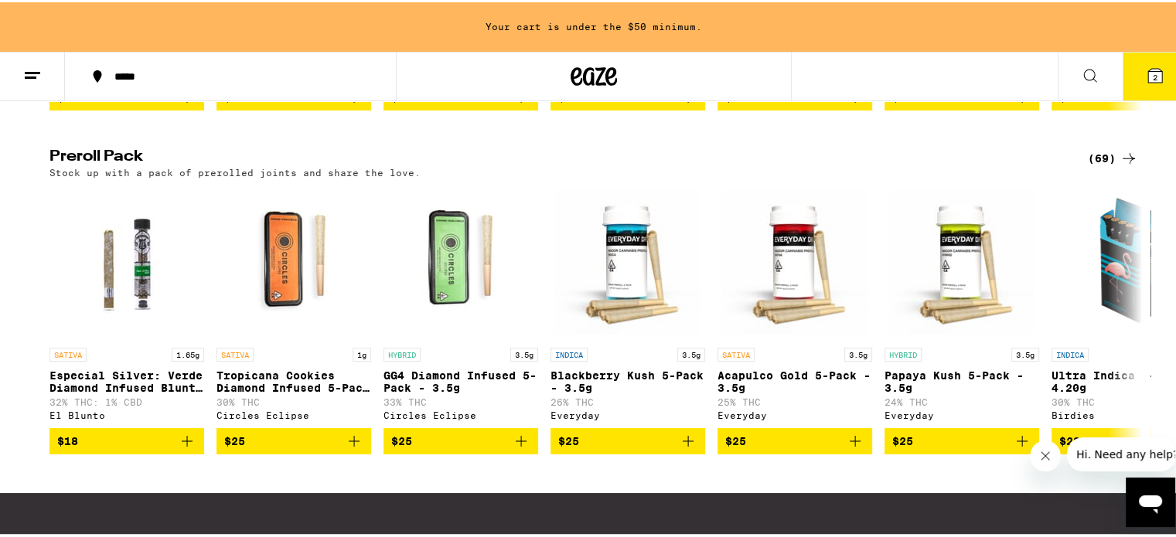
click at [1106, 165] on div "(69)" at bounding box center [1113, 156] width 50 height 19
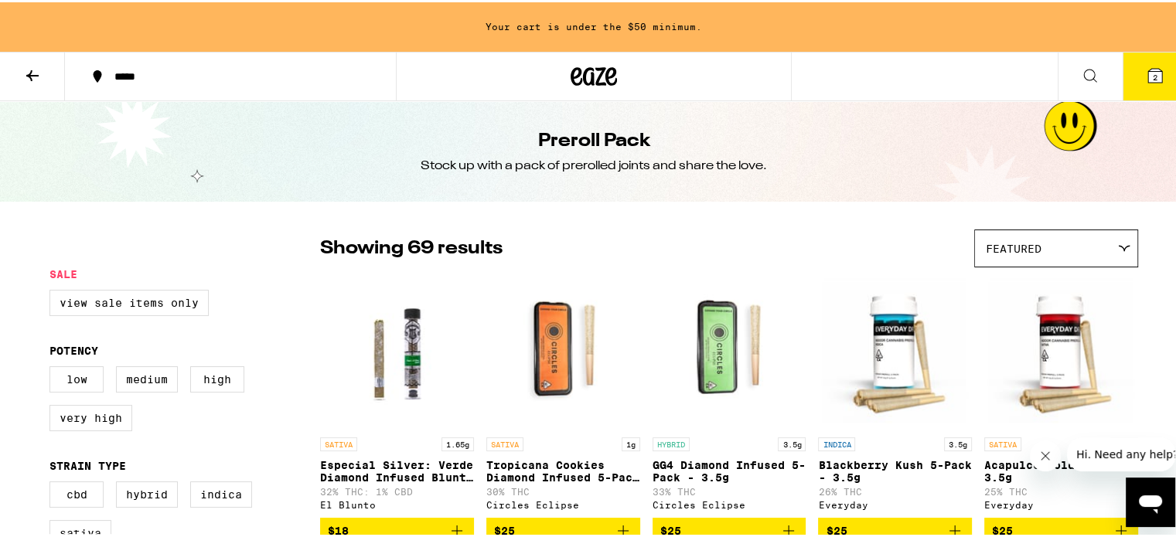
click at [1055, 259] on div "Featured" at bounding box center [1056, 246] width 162 height 36
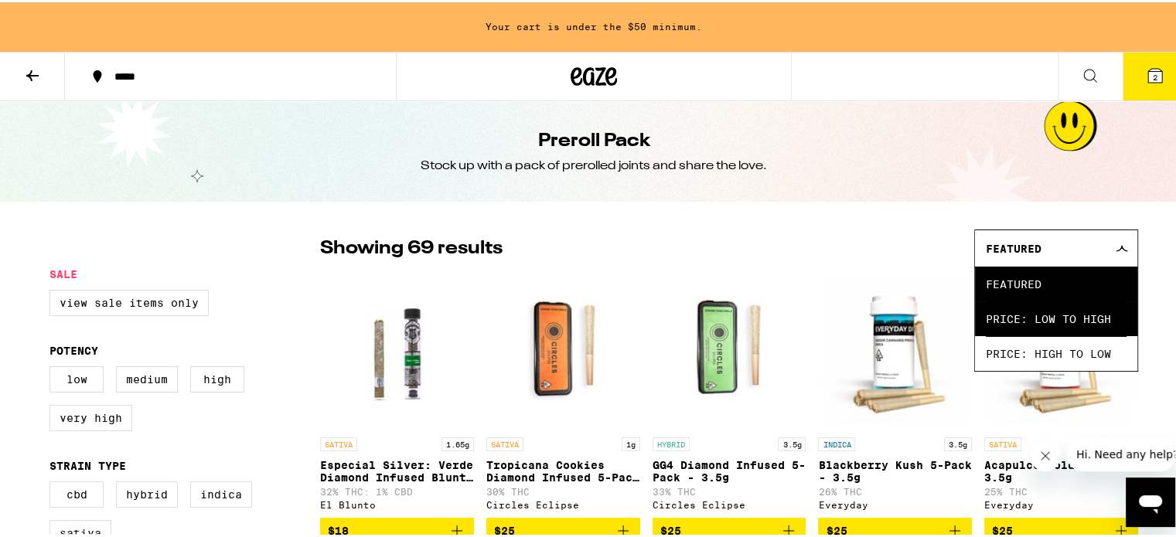
click at [1031, 316] on span "Price: Low to High" at bounding box center [1055, 316] width 141 height 35
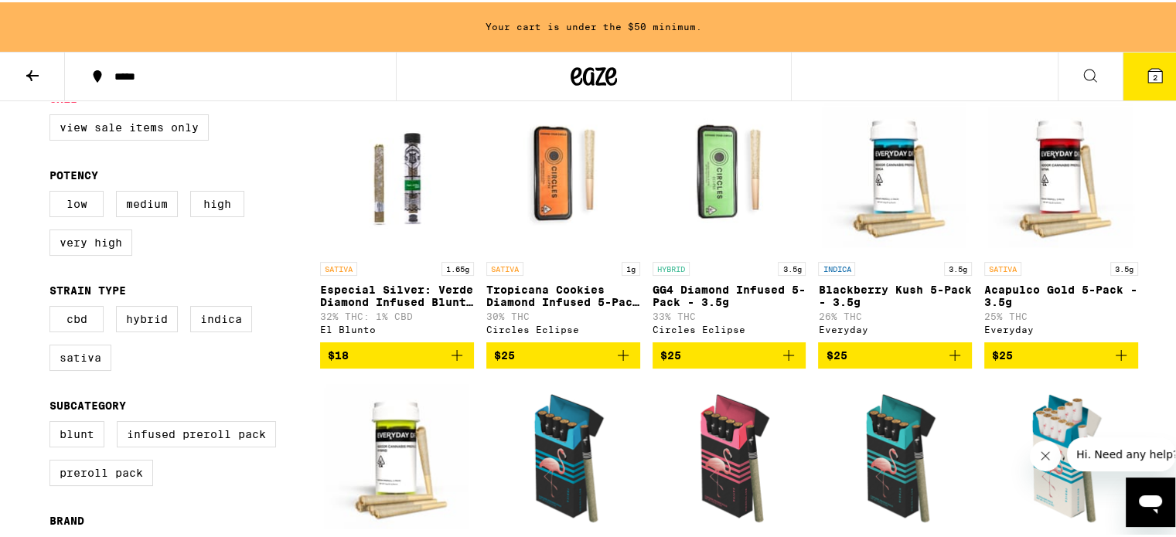
scroll to position [176, 0]
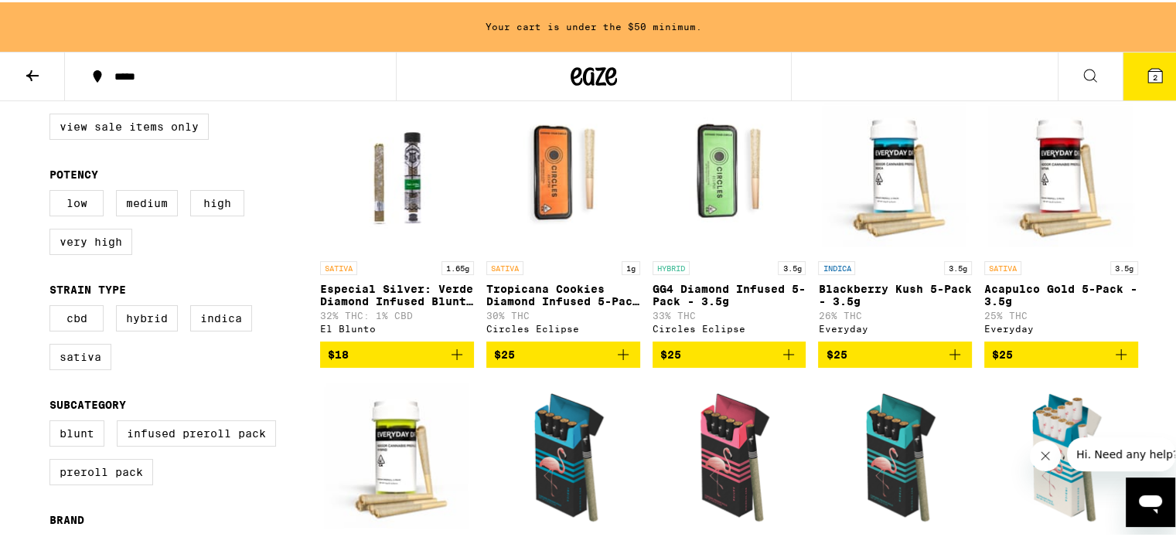
click at [780, 361] on icon "Add to bag" at bounding box center [788, 352] width 19 height 19
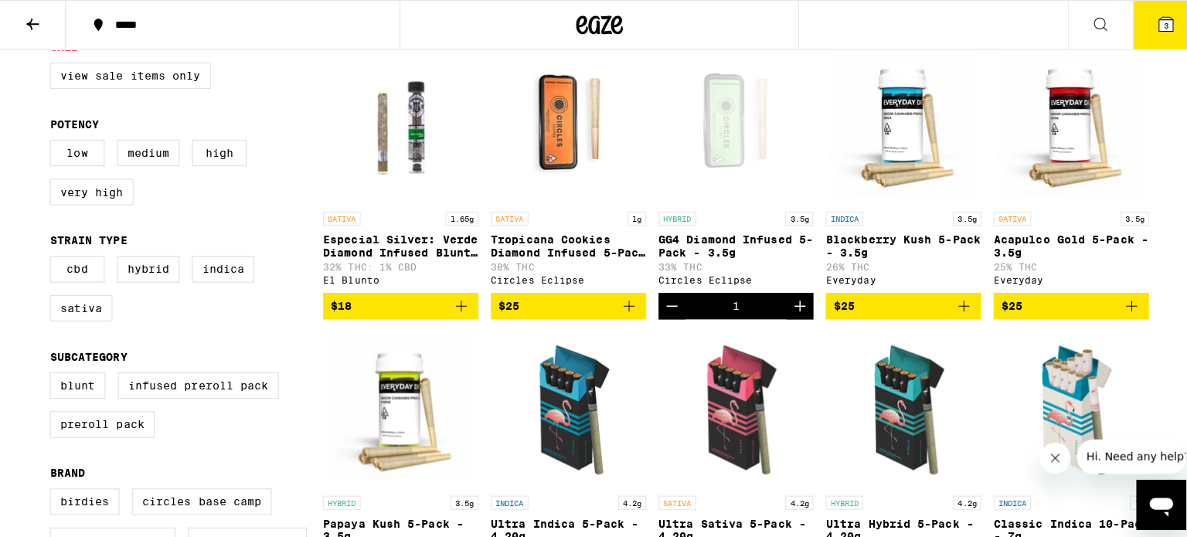
scroll to position [127, 0]
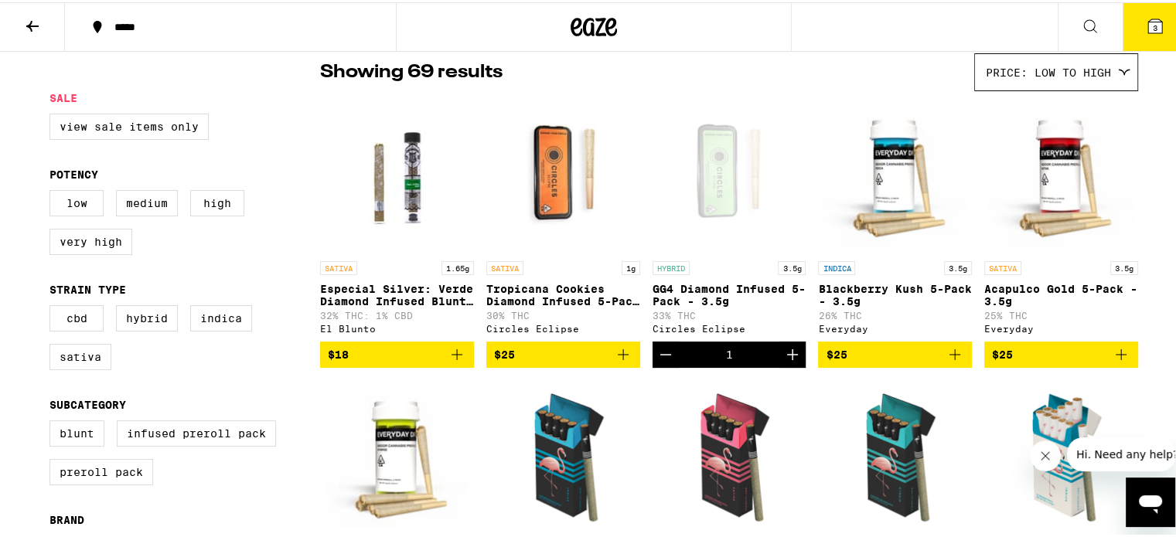
click at [1158, 26] on button "3" at bounding box center [1154, 25] width 65 height 48
